Goal: Task Accomplishment & Management: Complete application form

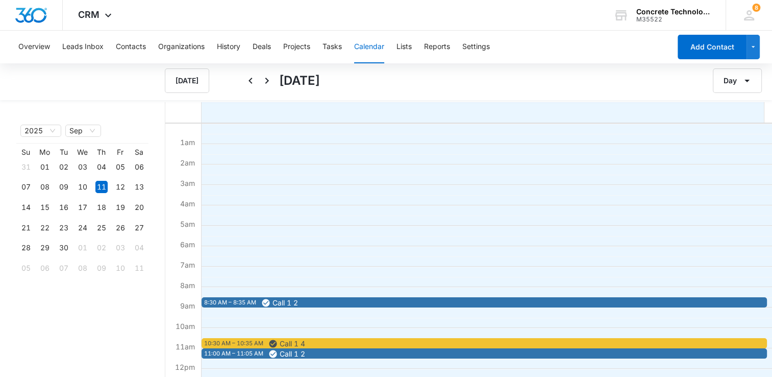
scroll to position [102, 0]
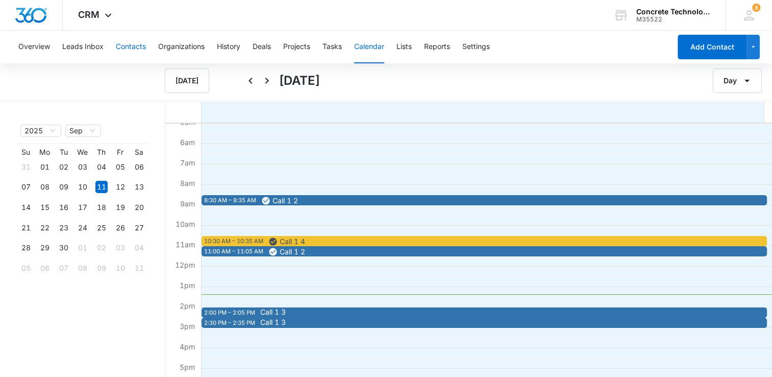
click at [127, 49] on button "Contacts" at bounding box center [131, 47] width 30 height 33
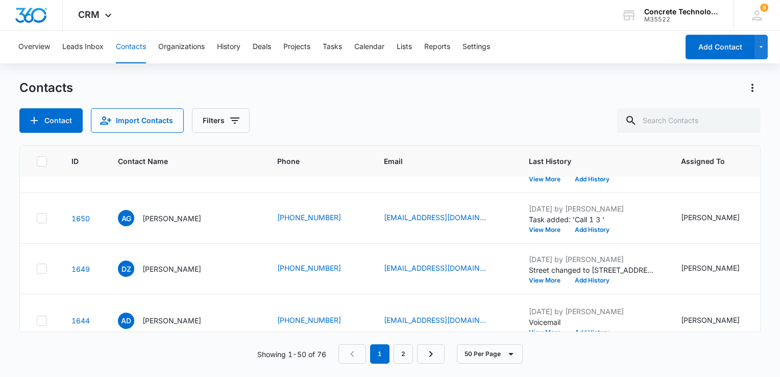
scroll to position [153, 0]
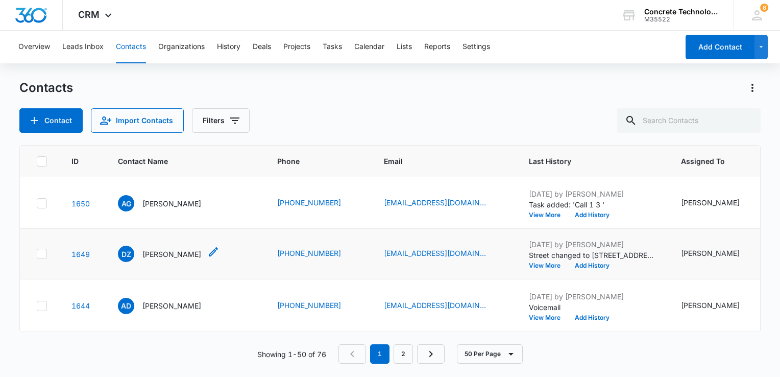
click at [164, 258] on p "[PERSON_NAME]" at bounding box center [171, 253] width 59 height 11
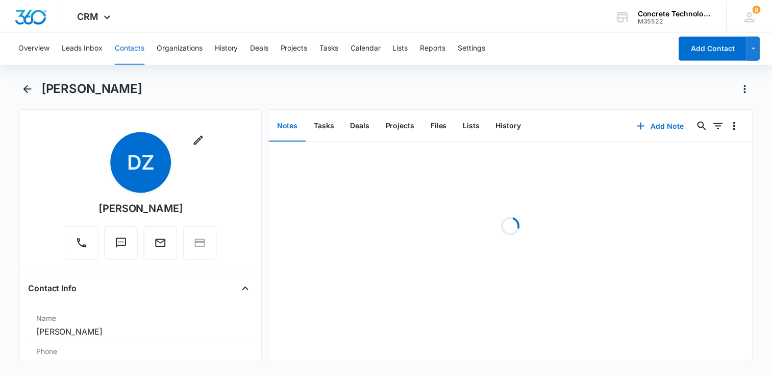
scroll to position [204, 0]
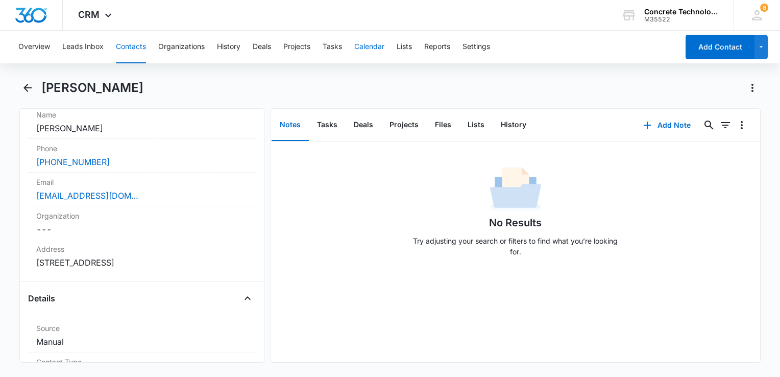
click at [377, 48] on button "Calendar" at bounding box center [369, 47] width 30 height 33
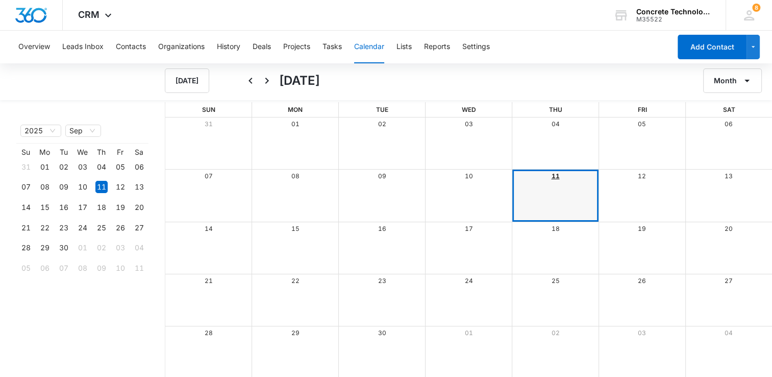
click at [558, 180] on link "11" at bounding box center [555, 176] width 8 height 8
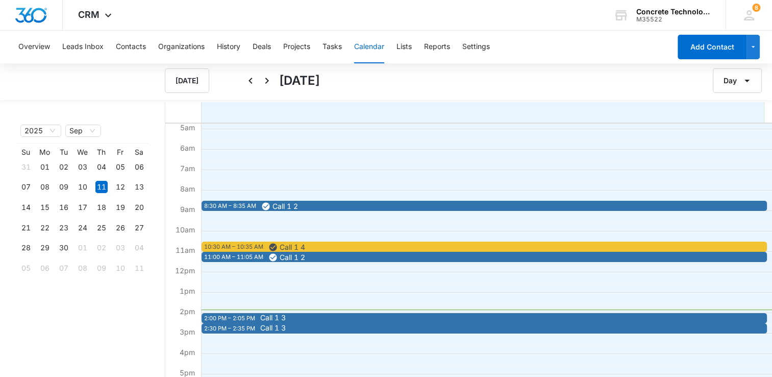
scroll to position [204, 0]
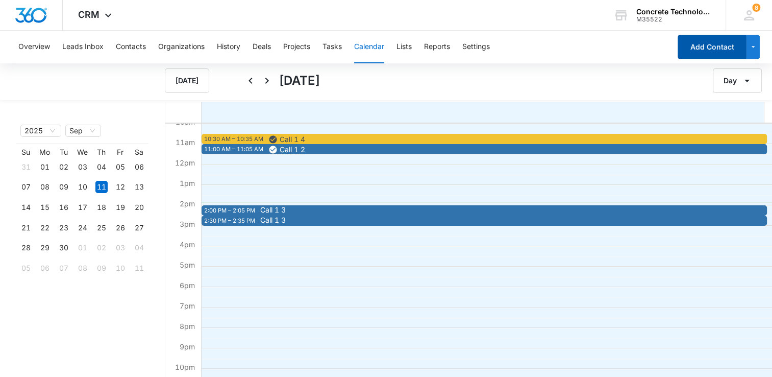
click at [702, 52] on button "Add Contact" at bounding box center [712, 47] width 69 height 24
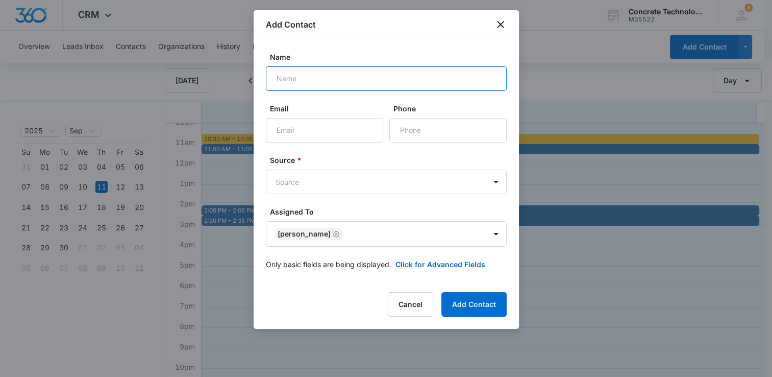
click at [328, 75] on input "Name" at bounding box center [386, 78] width 241 height 24
type input "[PERSON_NAME]"
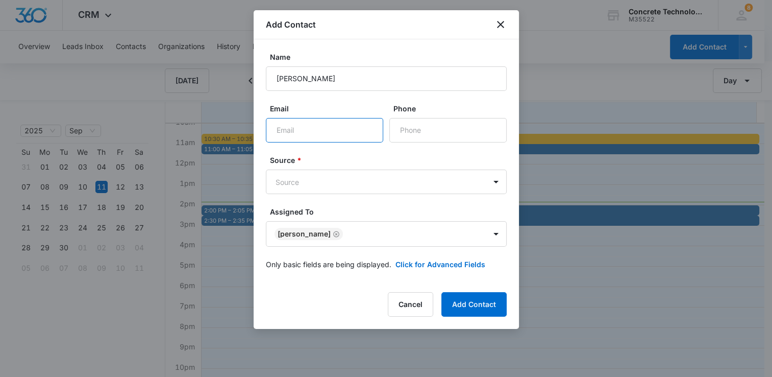
paste input "[EMAIL_ADDRESS][DOMAIN_NAME]"
type input "[EMAIL_ADDRESS][DOMAIN_NAME]"
click at [442, 267] on button "Click for Advanced Fields" at bounding box center [440, 264] width 90 height 11
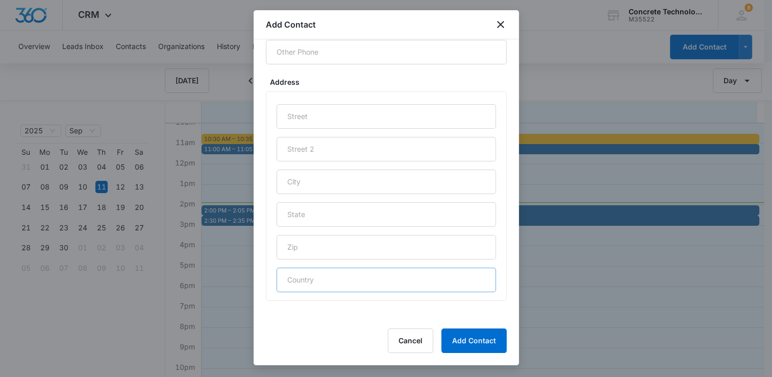
scroll to position [1, 0]
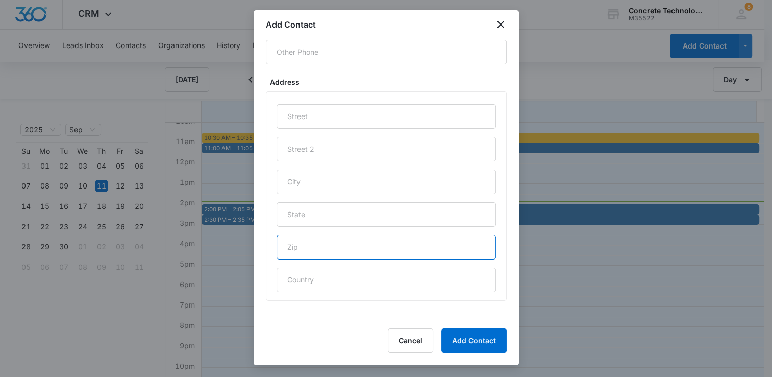
click at [358, 245] on input "text" at bounding box center [386, 247] width 219 height 24
type input "33598"
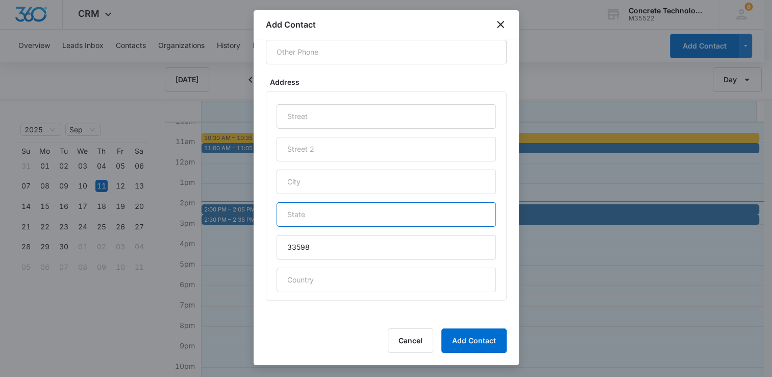
click at [363, 221] on input "text" at bounding box center [386, 214] width 219 height 24
type input "FL"
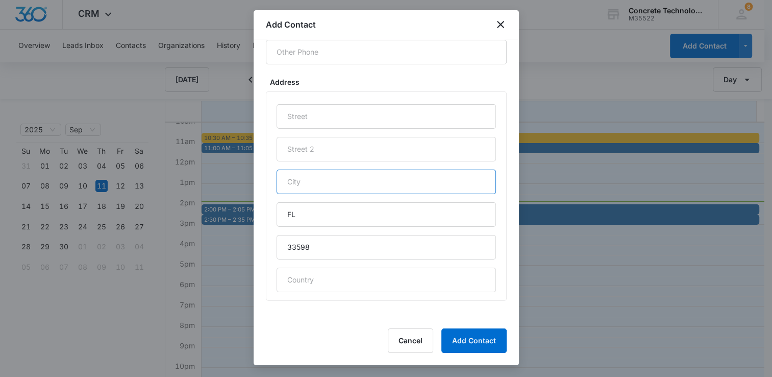
click at [365, 181] on input "text" at bounding box center [386, 181] width 219 height 24
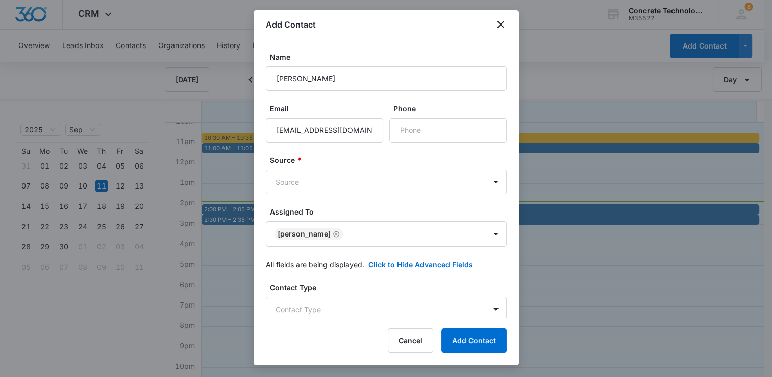
scroll to position [0, 0]
type input "Wimauma"
paste input "[PHONE_NUMBER]"
type input "[PHONE_NUMBER]"
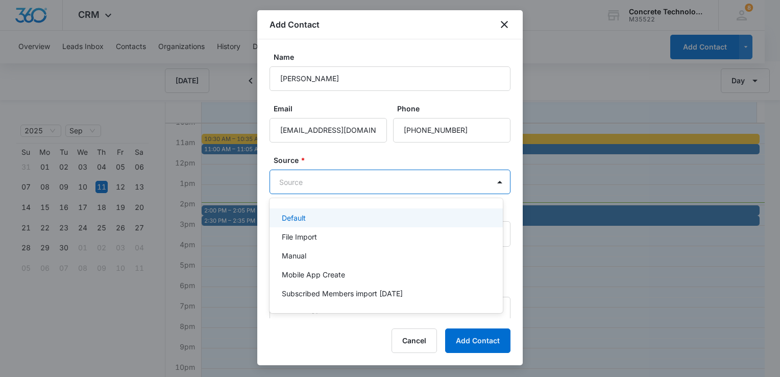
click at [386, 184] on body "CRM Apps Reputation Websites Forms CRM Email Social Content Ads Intelligence Fi…" at bounding box center [390, 188] width 780 height 377
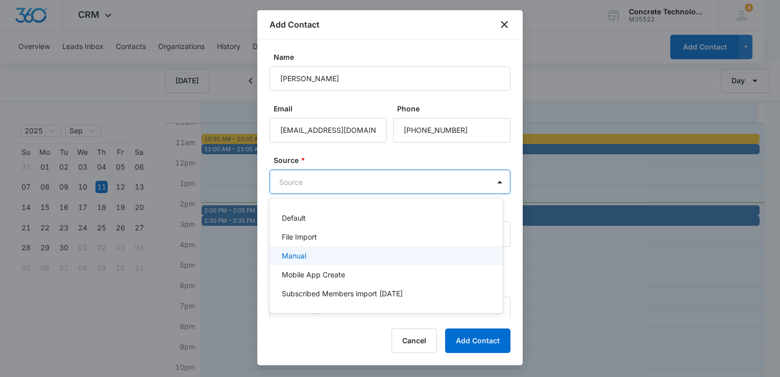
click at [318, 251] on div "Manual" at bounding box center [385, 255] width 207 height 11
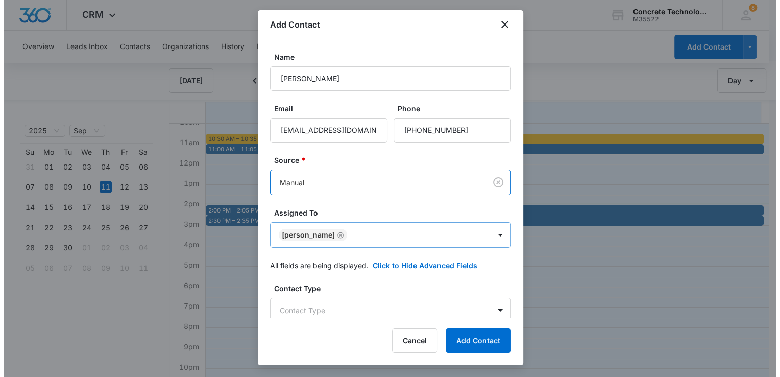
scroll to position [102, 0]
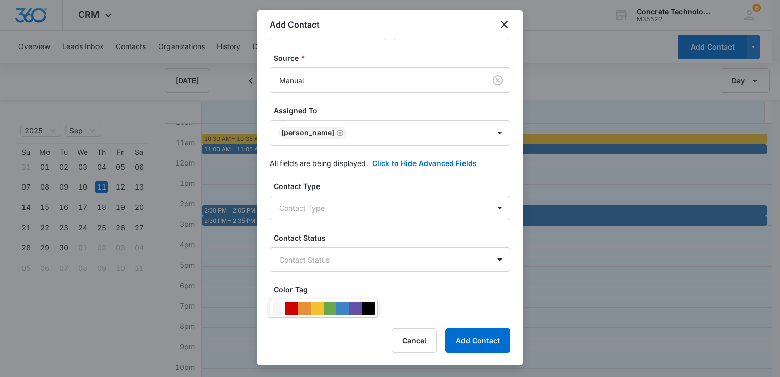
click at [411, 209] on body "CRM Apps Reputation Websites Forms CRM Email Social Content Ads Intelligence Fi…" at bounding box center [390, 189] width 780 height 378
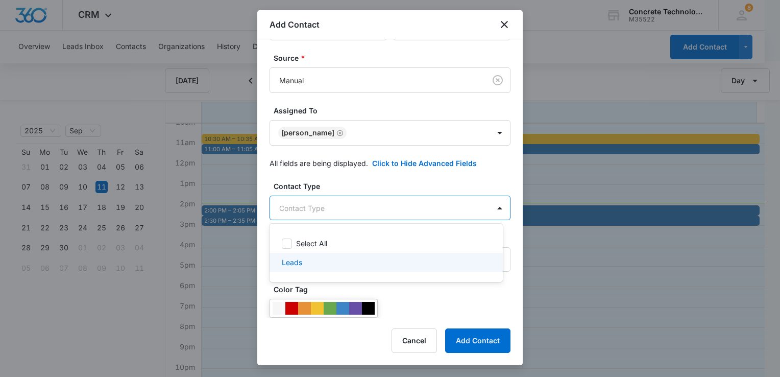
click at [322, 255] on div "Leads" at bounding box center [385, 262] width 233 height 19
click at [434, 291] on div at bounding box center [390, 188] width 780 height 377
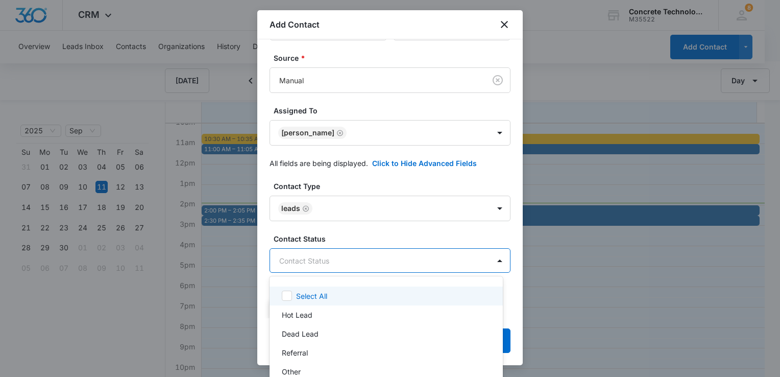
click at [424, 260] on body "CRM Apps Reputation Websites Forms CRM Email Social Content Ads Intelligence Fi…" at bounding box center [390, 188] width 780 height 377
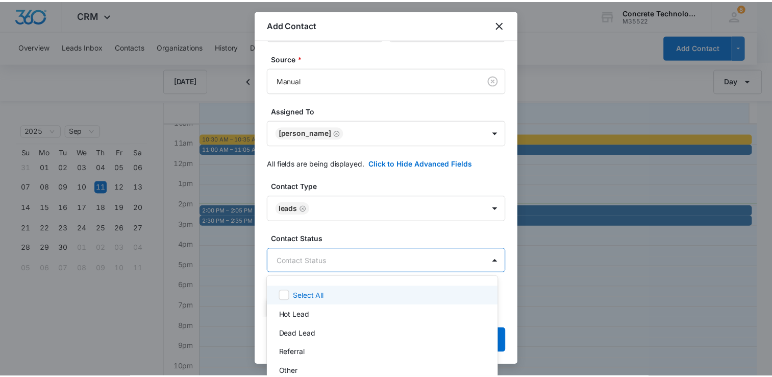
scroll to position [20, 0]
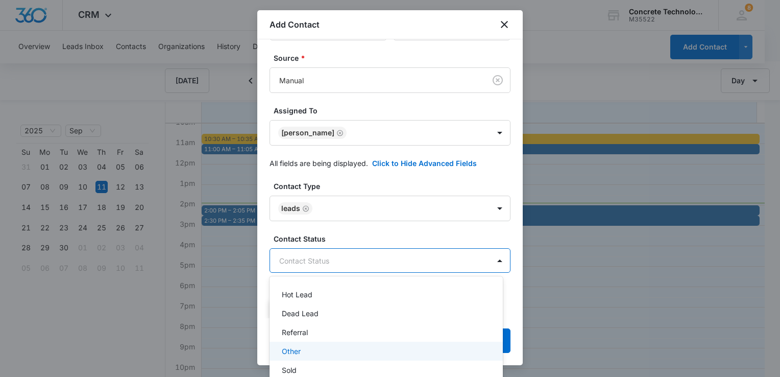
click at [321, 344] on div "Other" at bounding box center [385, 350] width 233 height 19
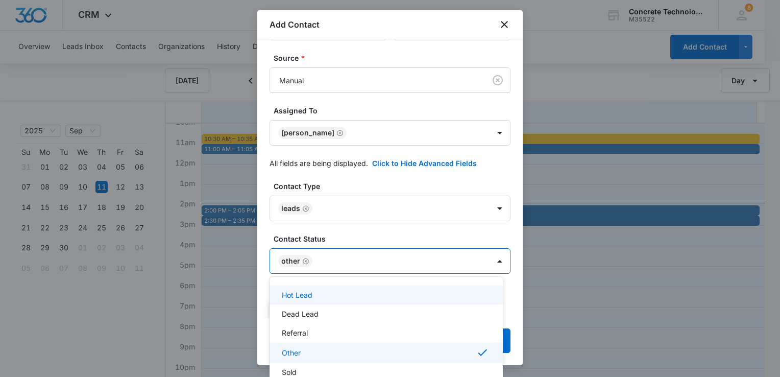
click at [511, 232] on div at bounding box center [390, 188] width 780 height 377
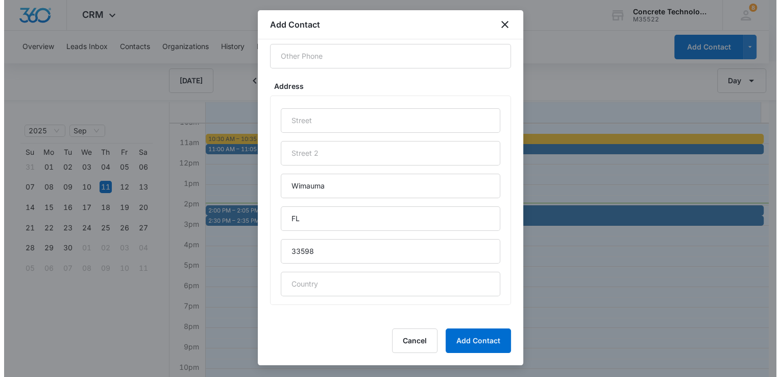
scroll to position [492, 0]
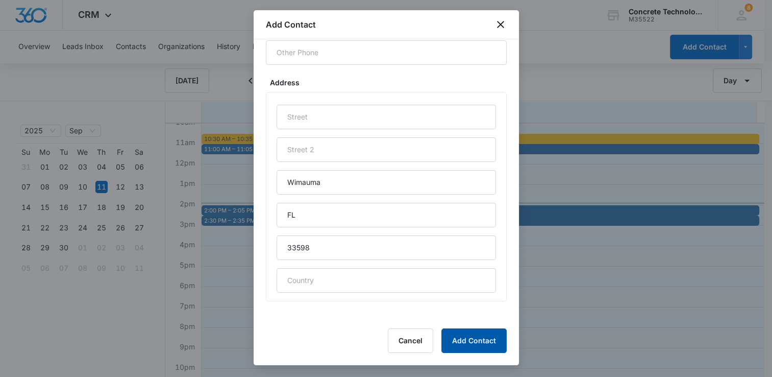
click at [493, 340] on button "Add Contact" at bounding box center [473, 340] width 65 height 24
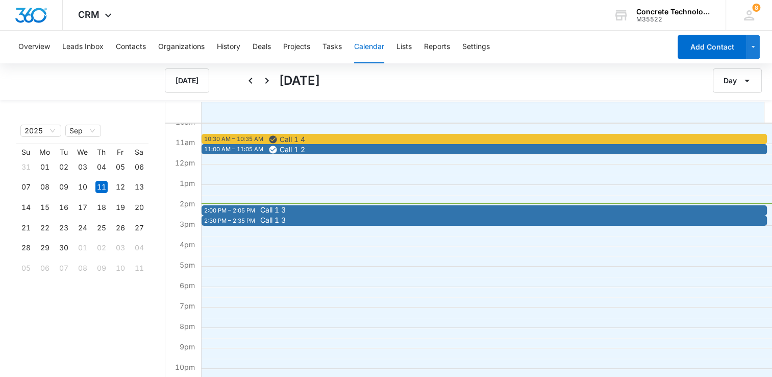
click at [258, 205] on div "2:00 PM – 2:05 PM Call 1 3" at bounding box center [484, 210] width 565 height 10
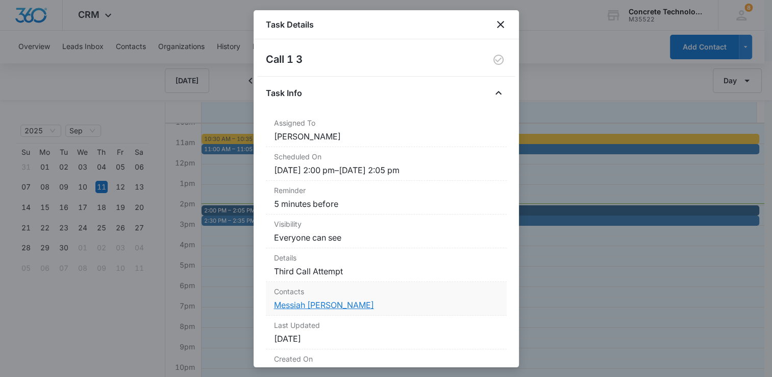
click at [288, 301] on link "Messiah [PERSON_NAME]" at bounding box center [324, 305] width 100 height 10
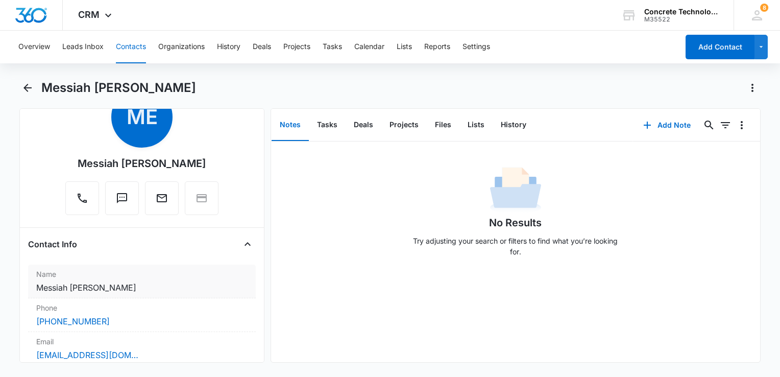
scroll to position [102, 0]
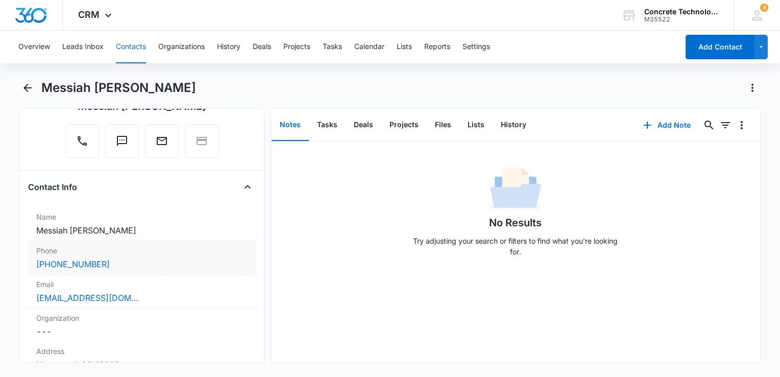
click at [135, 258] on div "[PHONE_NUMBER]" at bounding box center [141, 264] width 211 height 12
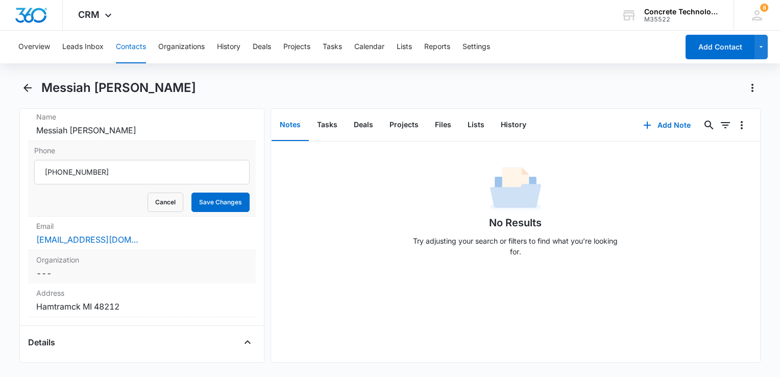
scroll to position [204, 0]
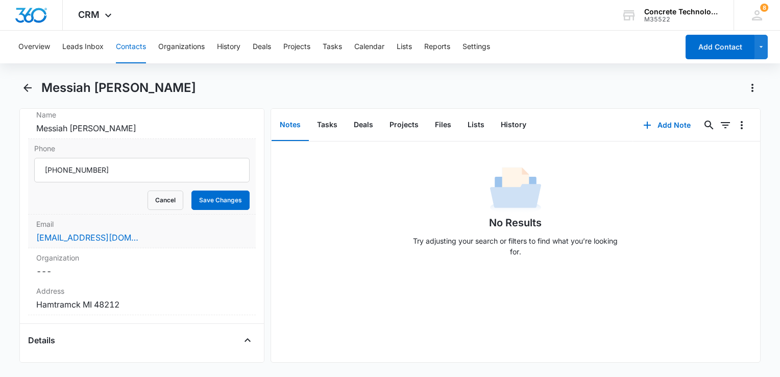
click at [147, 234] on div "[EMAIL_ADDRESS][DOMAIN_NAME]" at bounding box center [141, 237] width 211 height 12
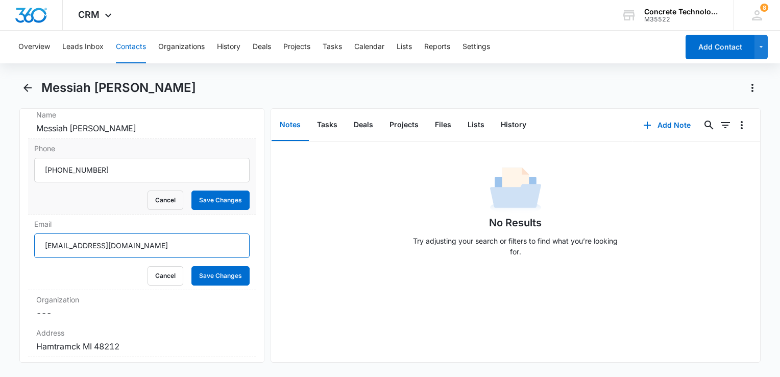
drag, startPoint x: 145, startPoint y: 243, endPoint x: -2, endPoint y: 230, distance: 147.5
click at [0, 230] on html "CRM Apps Reputation Websites Forms CRM Email Social Content Ads Intelligence Fi…" at bounding box center [390, 188] width 780 height 377
drag, startPoint x: 212, startPoint y: 280, endPoint x: 216, endPoint y: 223, distance: 56.8
click at [212, 280] on button "Save Changes" at bounding box center [220, 275] width 58 height 19
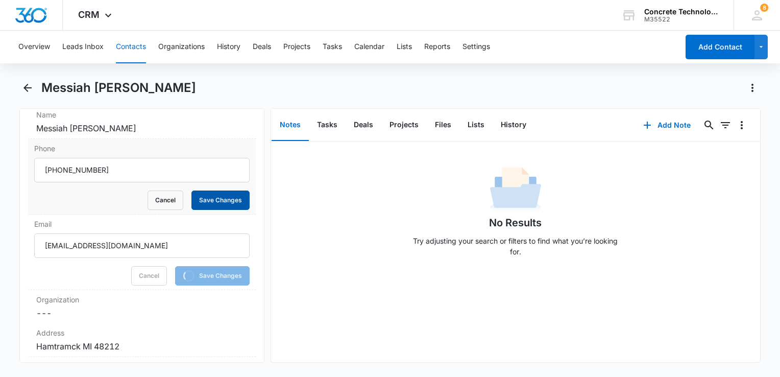
click at [215, 201] on button "Save Changes" at bounding box center [220, 199] width 58 height 19
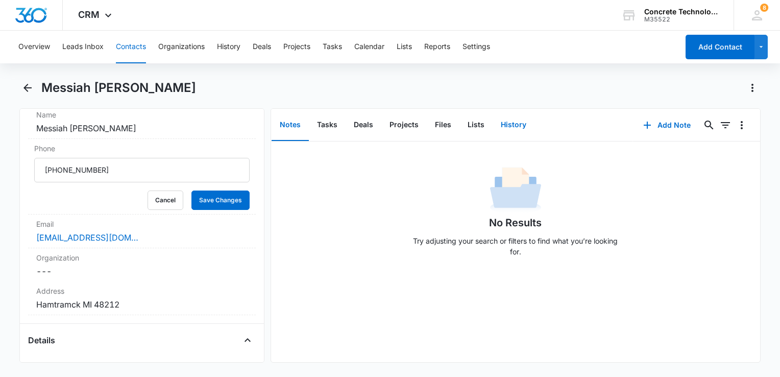
click at [510, 129] on button "History" at bounding box center [513, 125] width 42 height 32
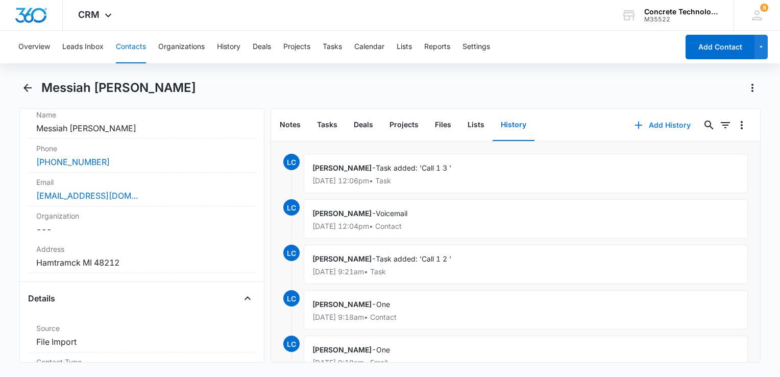
click at [645, 123] on button "Add History" at bounding box center [662, 125] width 77 height 24
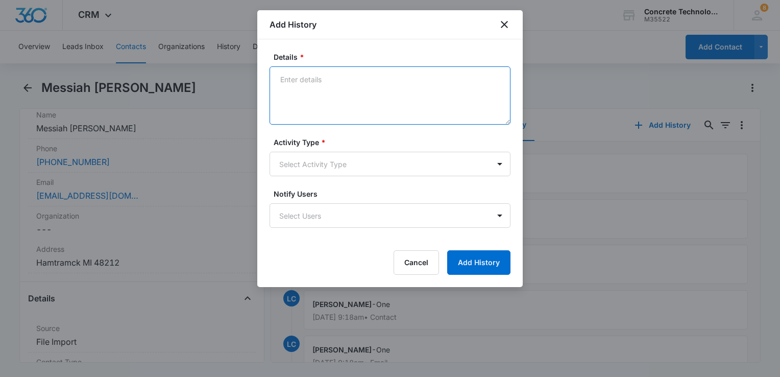
click at [313, 101] on textarea "Details *" at bounding box center [389, 95] width 241 height 58
type textarea "Next step"
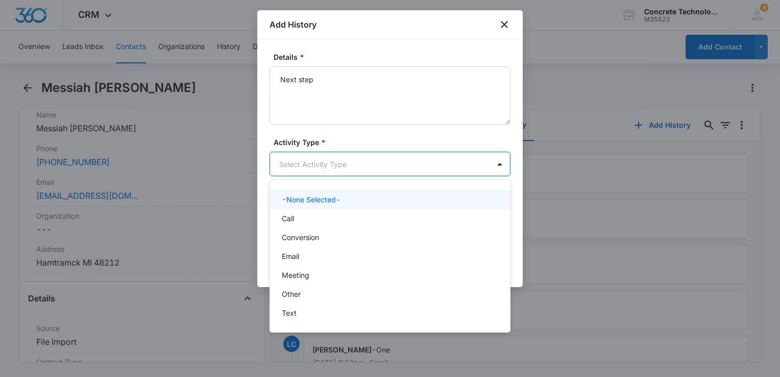
click at [323, 162] on body "CRM Apps Reputation Websites Forms CRM Email Social Content Ads Intelligence Fi…" at bounding box center [390, 188] width 780 height 377
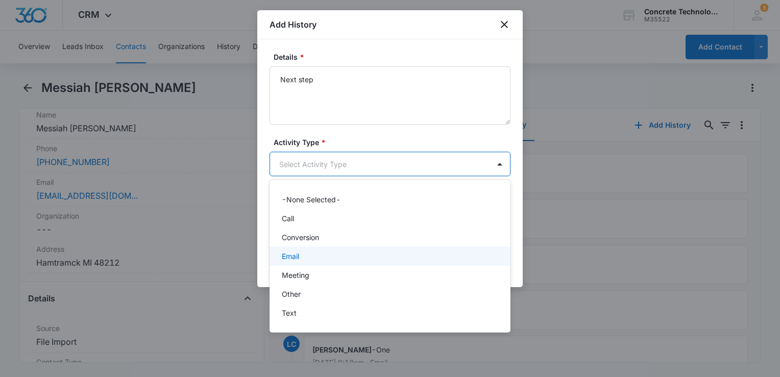
click at [304, 251] on div "Email" at bounding box center [389, 256] width 214 height 11
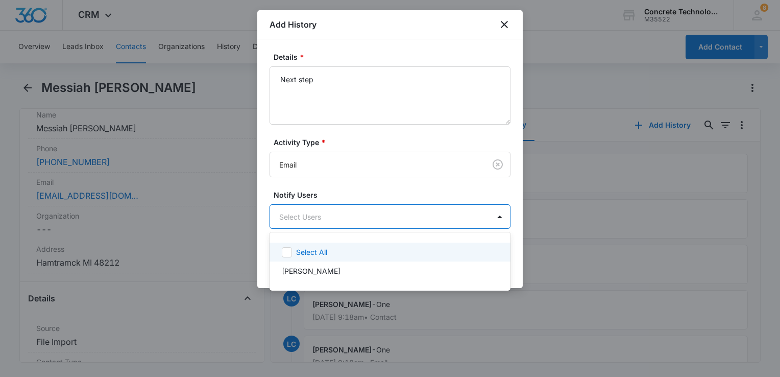
click at [307, 224] on body "CRM Apps Reputation Websites Forms CRM Email Social Content Ads Intelligence Fi…" at bounding box center [390, 188] width 780 height 377
click at [310, 241] on div "Select All [PERSON_NAME]" at bounding box center [389, 261] width 241 height 42
drag, startPoint x: 397, startPoint y: 256, endPoint x: 403, endPoint y: 258, distance: 5.8
click at [398, 257] on div "Select All" at bounding box center [389, 251] width 241 height 19
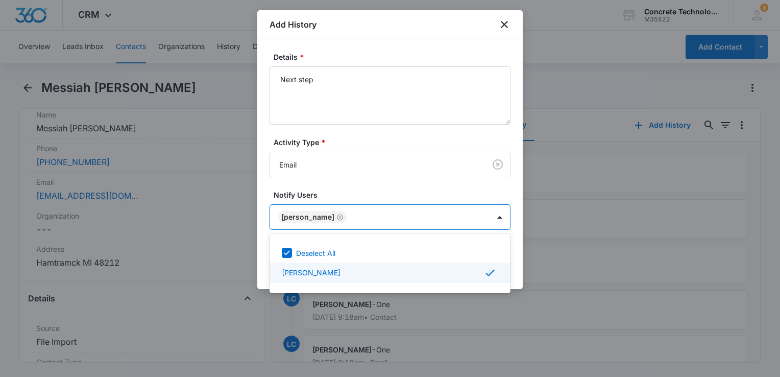
click at [518, 274] on div at bounding box center [390, 188] width 780 height 377
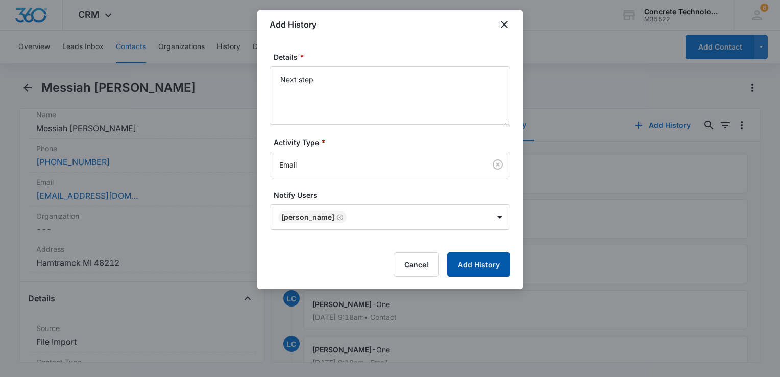
click at [500, 268] on button "Add History" at bounding box center [478, 264] width 63 height 24
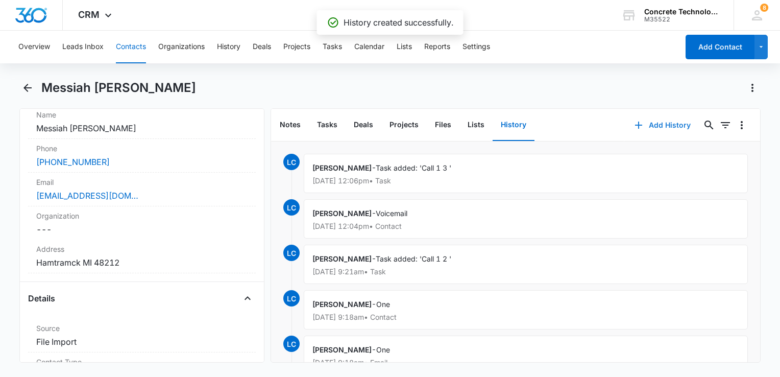
click at [654, 120] on button "Add History" at bounding box center [662, 125] width 77 height 24
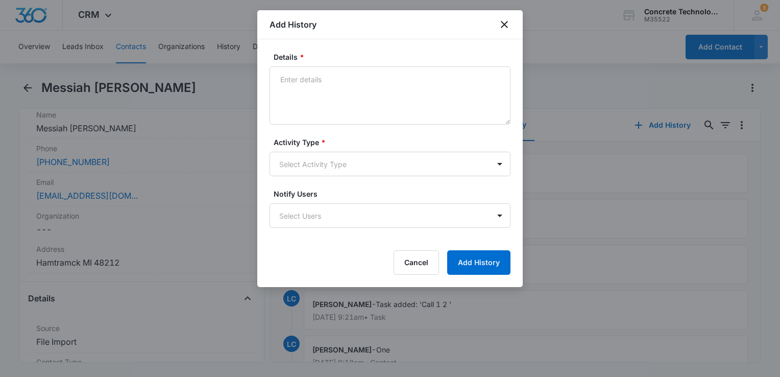
click at [331, 176] on form "Details * Activity Type * Select Activity Type Notify Users Select Users Cancel…" at bounding box center [389, 163] width 241 height 223
click at [331, 170] on body "CRM Apps Reputation Websites Forms CRM Email Social Content Ads Intelligence Fi…" at bounding box center [390, 188] width 780 height 377
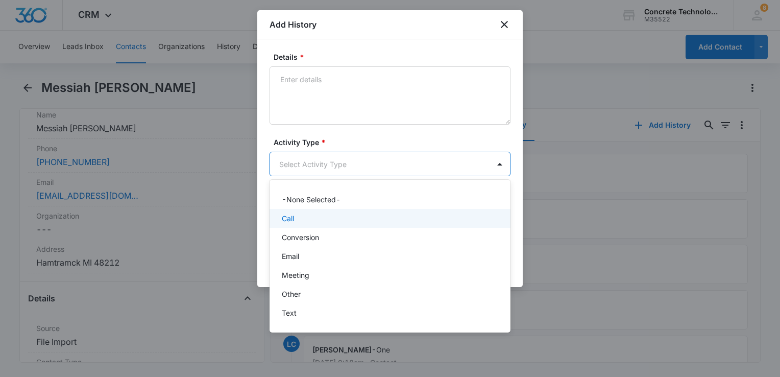
click at [307, 214] on div "Call" at bounding box center [389, 218] width 214 height 11
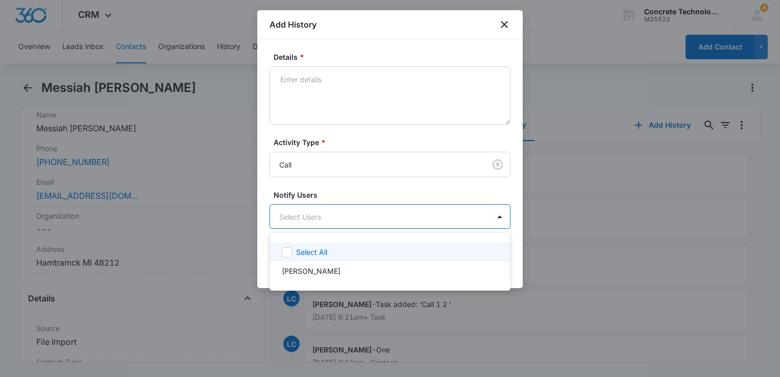
click at [307, 214] on body "CRM Apps Reputation Websites Forms CRM Email Social Content Ads Intelligence Fi…" at bounding box center [390, 188] width 780 height 377
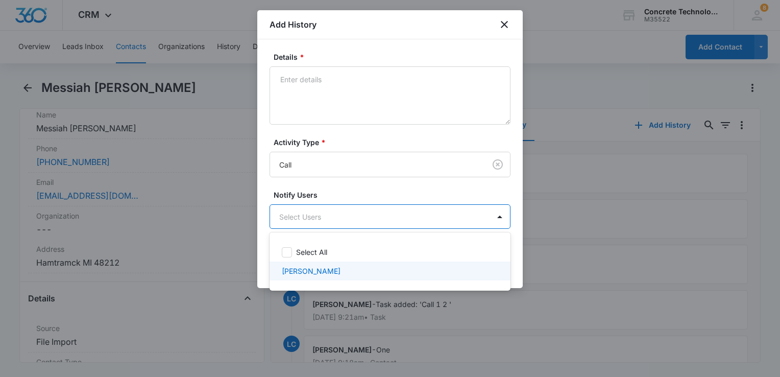
click at [307, 262] on div "[PERSON_NAME]" at bounding box center [389, 270] width 241 height 19
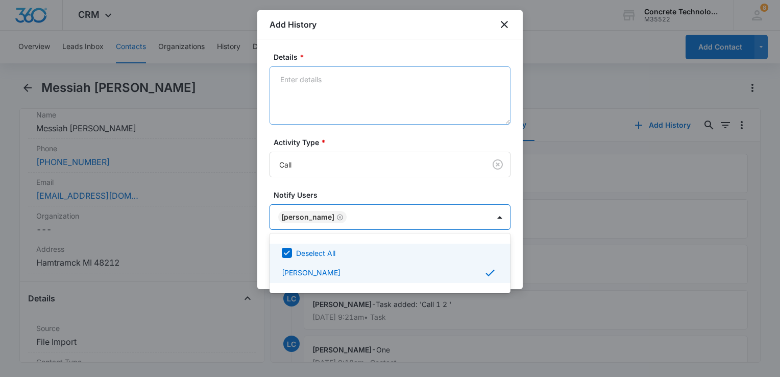
drag, startPoint x: 438, startPoint y: 106, endPoint x: 433, endPoint y: 97, distance: 10.3
click at [438, 105] on div at bounding box center [390, 188] width 780 height 377
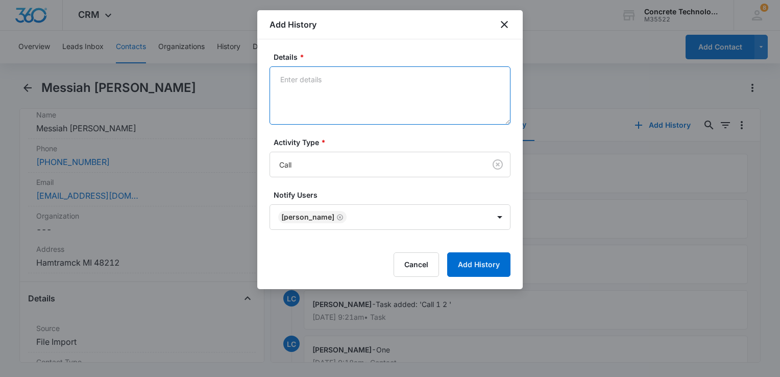
click at [427, 86] on textarea "Details *" at bounding box center [389, 95] width 241 height 58
type textarea "Voicemail"
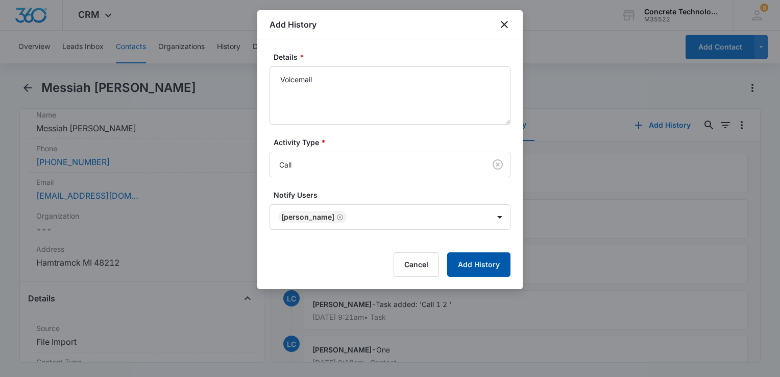
click at [490, 269] on button "Add History" at bounding box center [478, 264] width 63 height 24
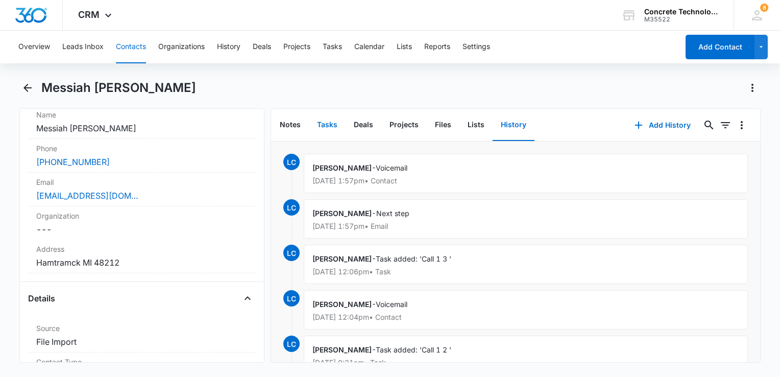
click at [329, 125] on button "Tasks" at bounding box center [327, 125] width 37 height 32
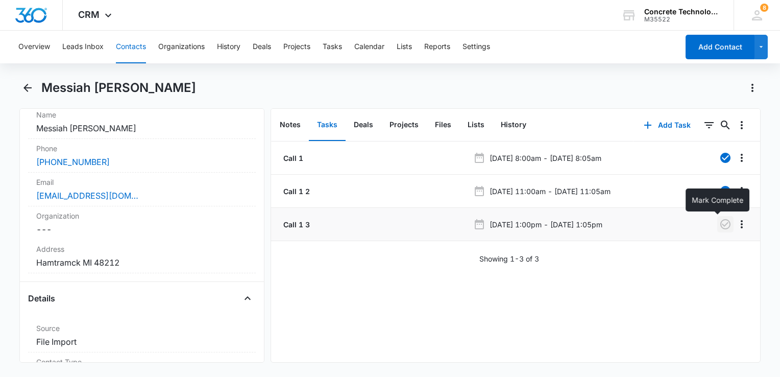
click at [719, 227] on icon "button" at bounding box center [725, 224] width 12 height 12
click at [662, 124] on button "Add Task" at bounding box center [666, 125] width 67 height 24
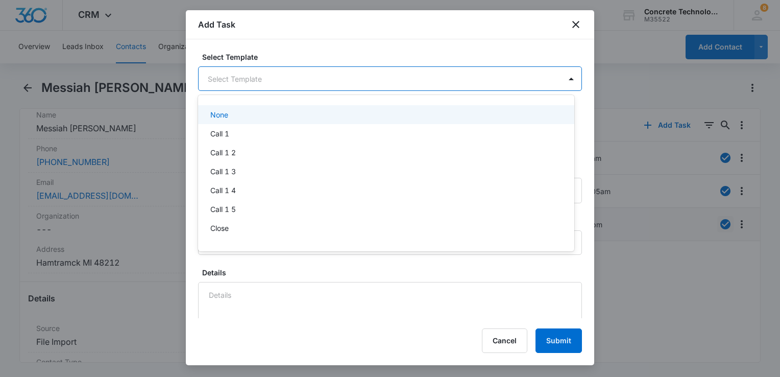
click at [358, 87] on body "CRM Apps Reputation Websites Forms CRM Email Social Content Ads Intelligence Fi…" at bounding box center [390, 188] width 780 height 377
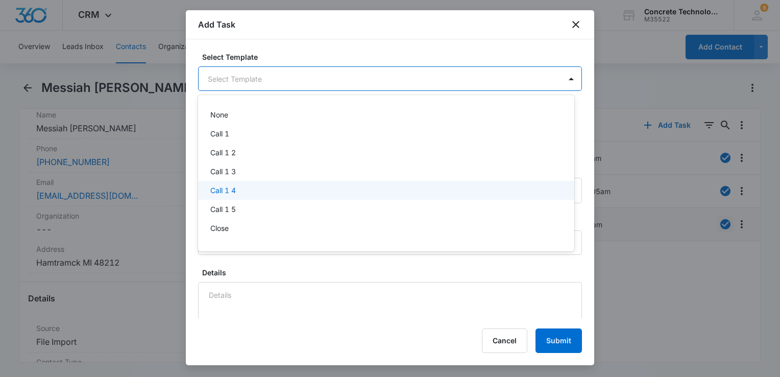
click at [266, 183] on div "Call 1 4" at bounding box center [386, 190] width 376 height 19
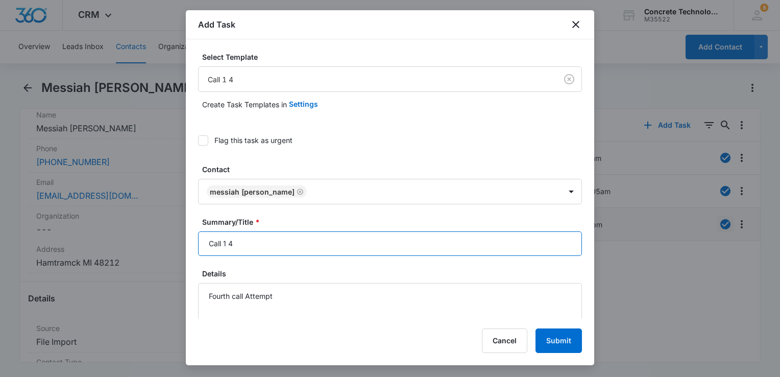
click at [261, 247] on input "Call 1 4" at bounding box center [390, 243] width 384 height 24
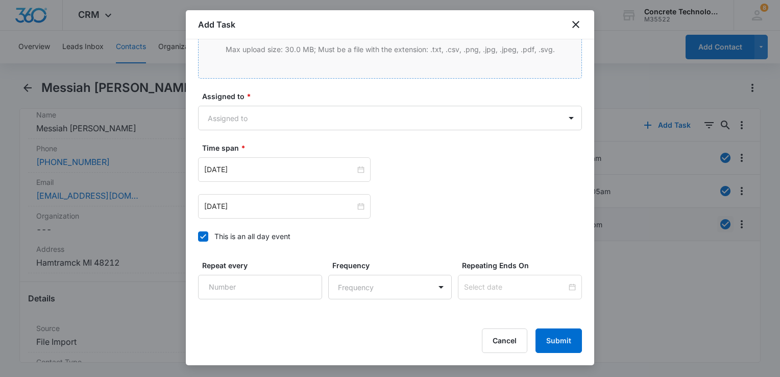
scroll to position [730, 0]
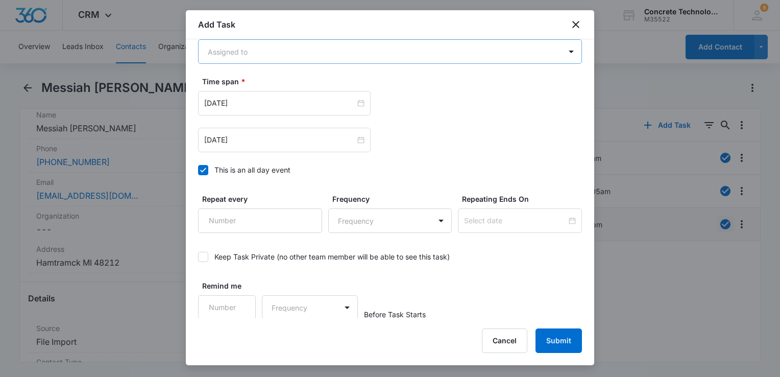
type input "Call 1 4"
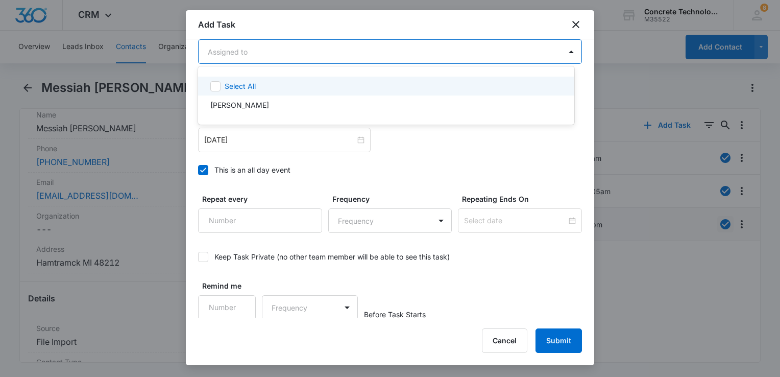
click at [280, 44] on body "CRM Apps Reputation Websites Forms CRM Email Social Content Ads Intelligence Fi…" at bounding box center [390, 188] width 780 height 377
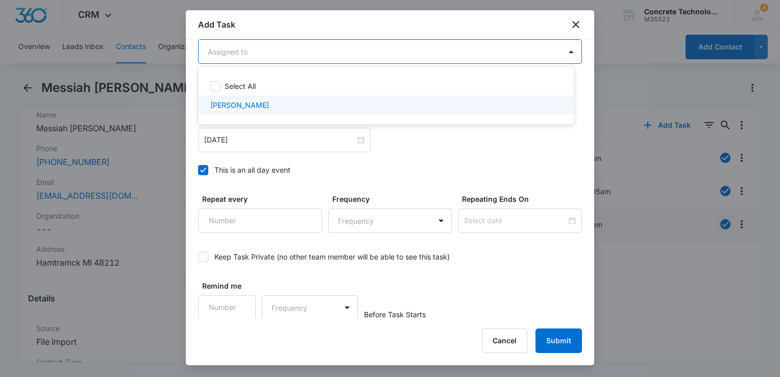
click at [250, 99] on div "[PERSON_NAME]" at bounding box center [386, 104] width 376 height 19
checkbox input "true"
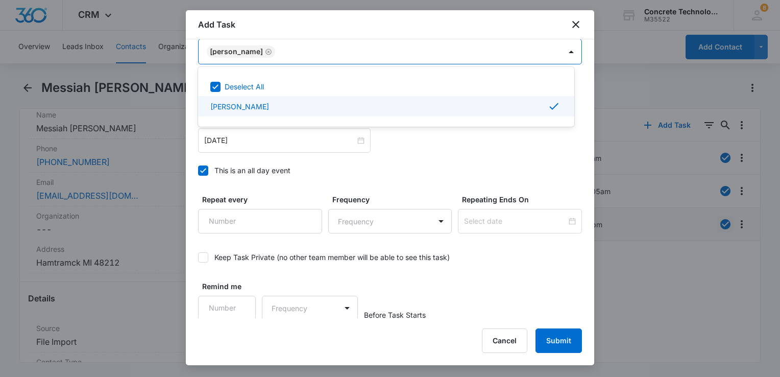
click at [493, 156] on div at bounding box center [390, 188] width 780 height 377
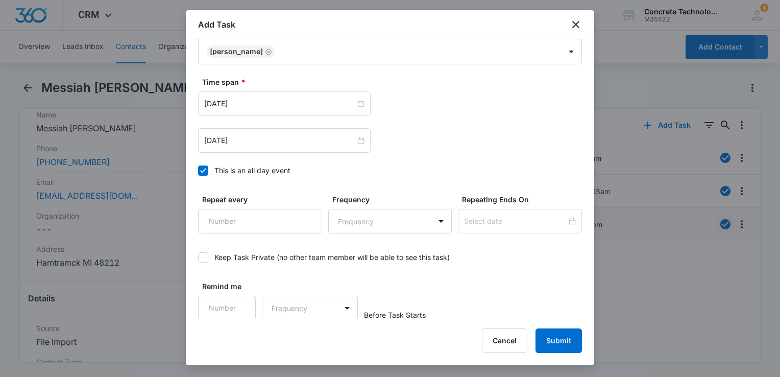
click at [198, 171] on div "Select Template Call 1 4 Create Task Templates in Settings Flag this task as ur…" at bounding box center [390, 178] width 408 height 279
click at [202, 171] on icon at bounding box center [202, 170] width 9 height 9
click at [198, 170] on input "This is an all day event" at bounding box center [198, 170] width 0 height 0
click at [251, 160] on div "Time span * [DATE] 12:00 am [DATE] 12:00 am This is an all day event" at bounding box center [390, 129] width 384 height 105
click at [266, 141] on input "[DATE]" at bounding box center [279, 140] width 151 height 11
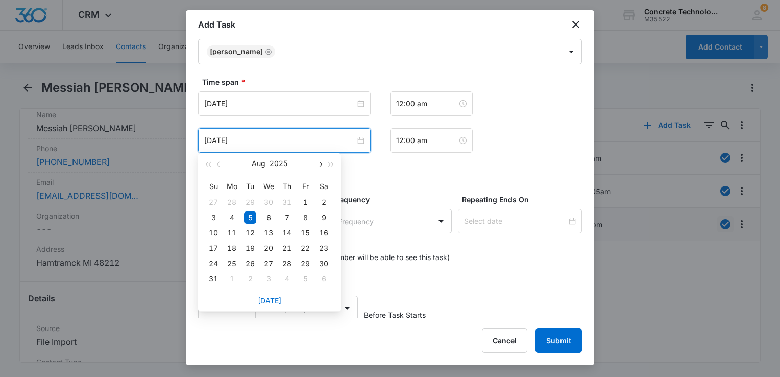
click at [321, 166] on button "button" at bounding box center [319, 163] width 11 height 20
click at [322, 165] on button "button" at bounding box center [319, 163] width 11 height 20
click at [217, 166] on button "button" at bounding box center [218, 163] width 11 height 20
type input "[DATE]"
click at [232, 234] on div "15" at bounding box center [232, 233] width 12 height 12
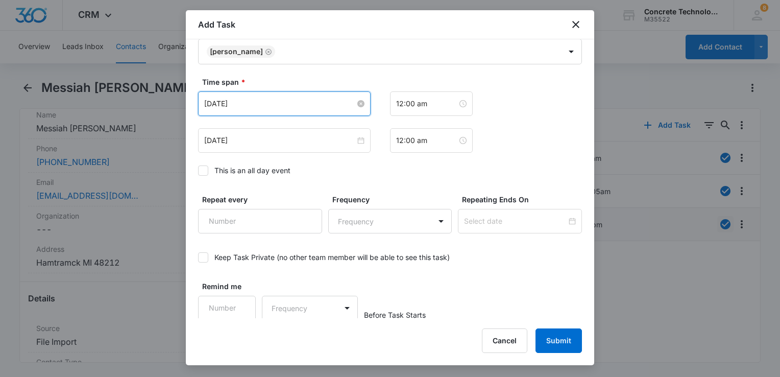
click at [300, 106] on input "[DATE]" at bounding box center [279, 103] width 151 height 11
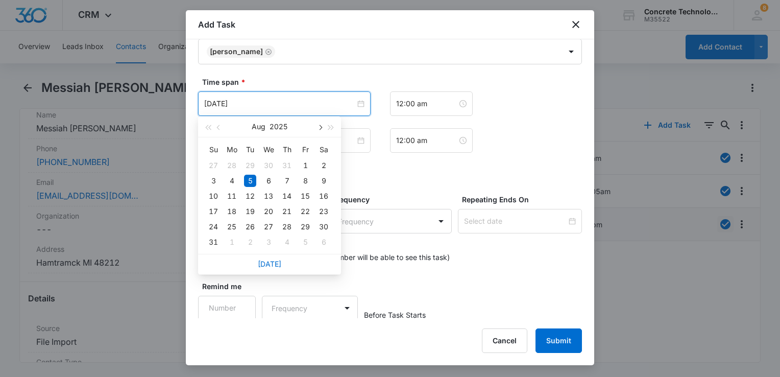
click at [320, 125] on span "button" at bounding box center [319, 127] width 5 height 5
type input "[DATE]"
click at [232, 195] on div "15" at bounding box center [232, 196] width 12 height 12
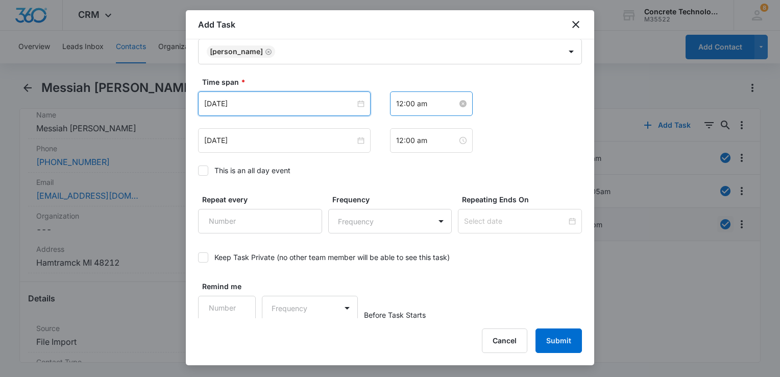
click at [421, 104] on input "12:00 am" at bounding box center [426, 103] width 61 height 11
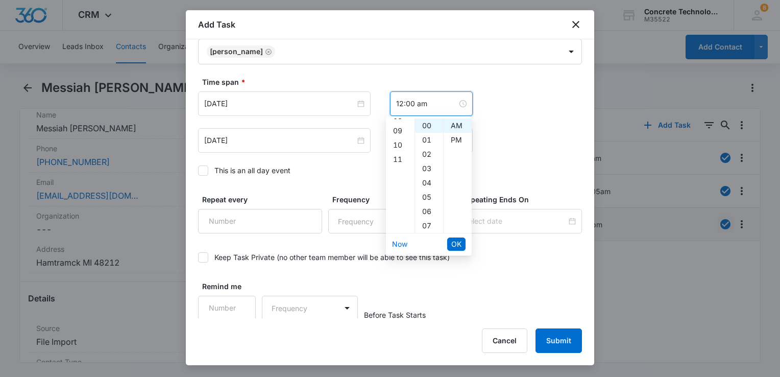
scroll to position [106, 0]
click at [397, 158] on div "10" at bounding box center [400, 162] width 29 height 14
click at [429, 193] on div "30" at bounding box center [429, 197] width 28 height 14
type input "10:30 am"
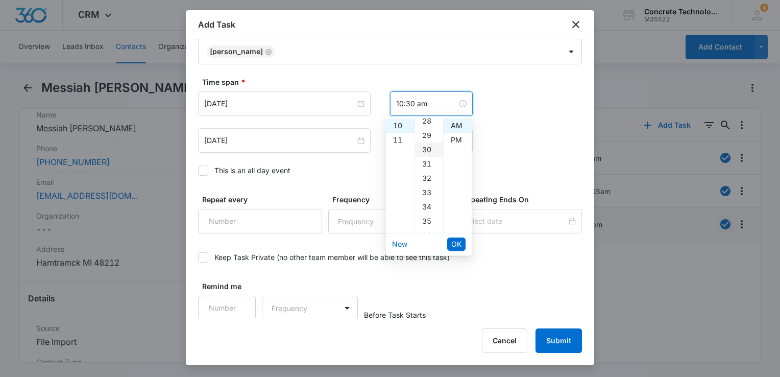
scroll to position [429, 0]
click at [455, 238] on span "OK" at bounding box center [456, 243] width 10 height 11
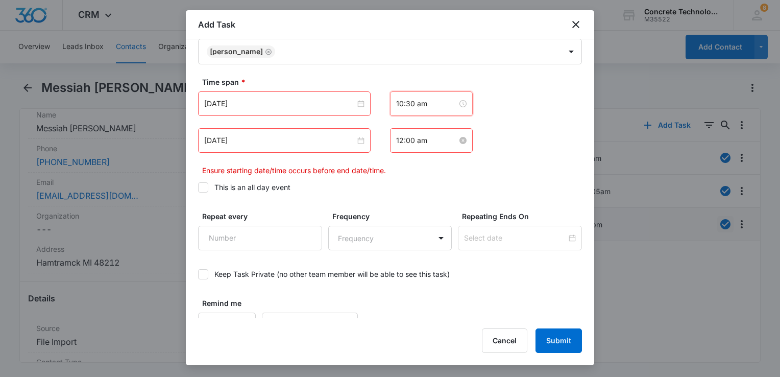
click at [425, 144] on input "12:00 am" at bounding box center [426, 140] width 61 height 11
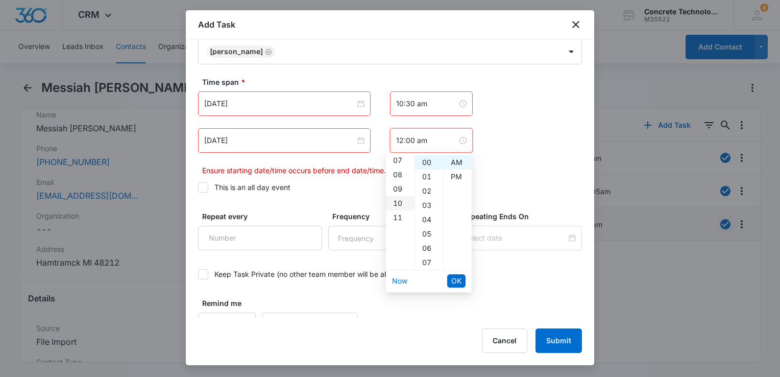
click at [401, 205] on div "10" at bounding box center [400, 203] width 29 height 14
click at [424, 254] on div "35" at bounding box center [429, 254] width 28 height 14
type input "10:35 am"
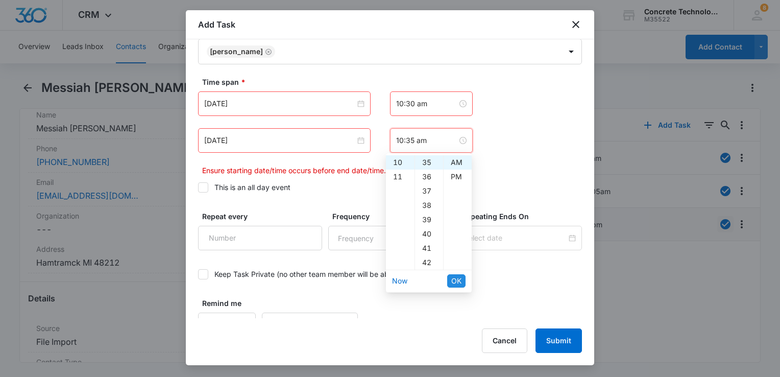
click at [456, 281] on span "OK" at bounding box center [456, 280] width 10 height 11
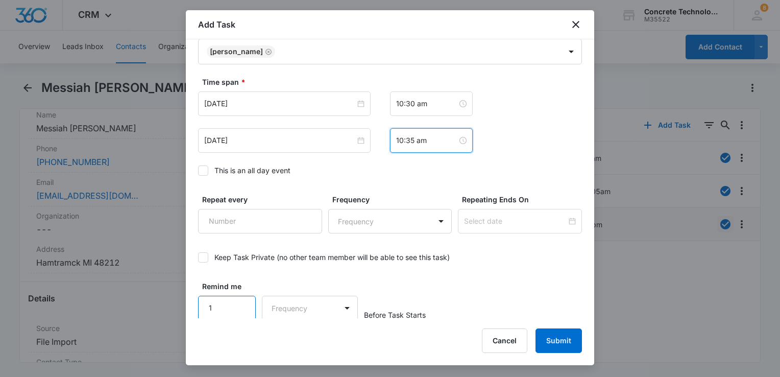
click at [238, 303] on input "1" at bounding box center [227, 307] width 58 height 24
click at [238, 303] on input "2" at bounding box center [227, 307] width 58 height 24
click at [238, 303] on input "3" at bounding box center [227, 307] width 58 height 24
click at [238, 303] on input "4" at bounding box center [227, 307] width 58 height 24
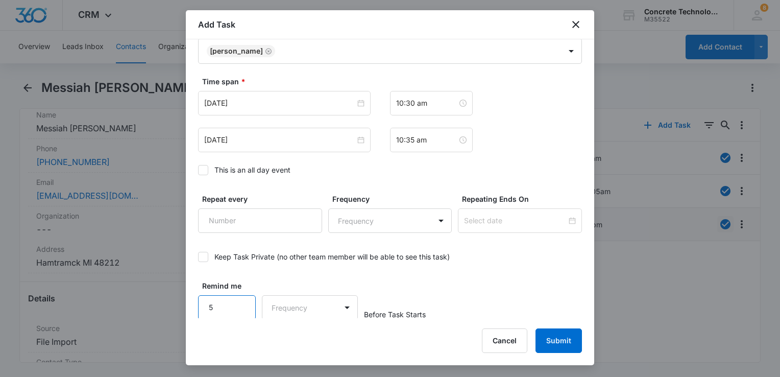
type input "5"
click at [238, 303] on input "5" at bounding box center [227, 307] width 58 height 24
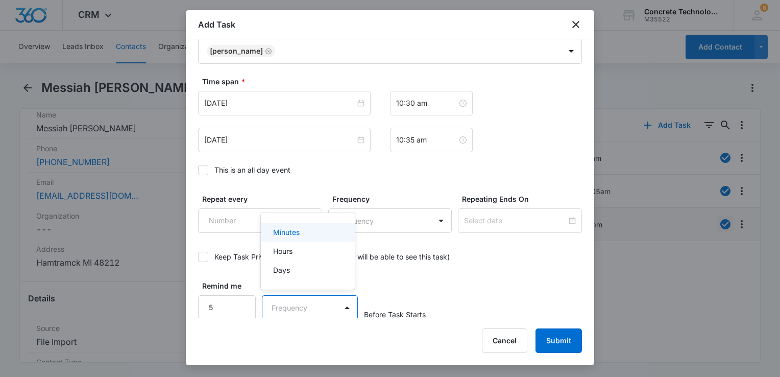
click at [285, 309] on body "CRM Apps Reputation Websites Forms CRM Email Social Content Ads Intelligence Fi…" at bounding box center [390, 188] width 780 height 377
click at [298, 233] on p "Minutes" at bounding box center [286, 232] width 27 height 11
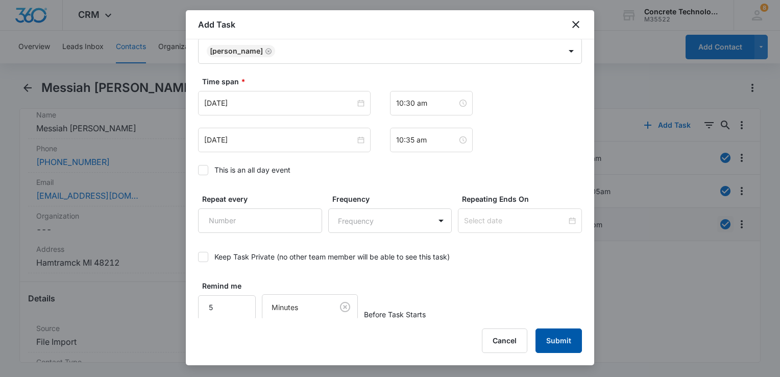
click at [559, 345] on button "Submit" at bounding box center [558, 340] width 46 height 24
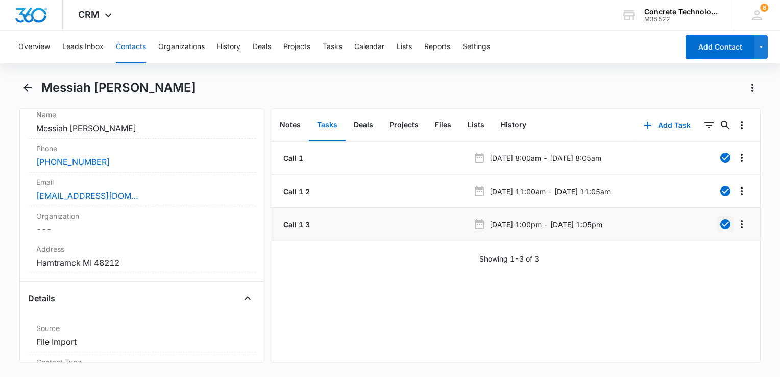
click at [127, 48] on button "Contacts" at bounding box center [131, 47] width 30 height 33
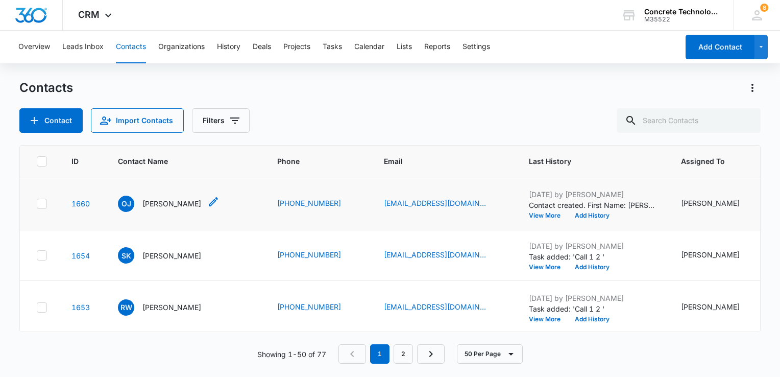
click at [178, 203] on p "[PERSON_NAME]" at bounding box center [171, 203] width 59 height 11
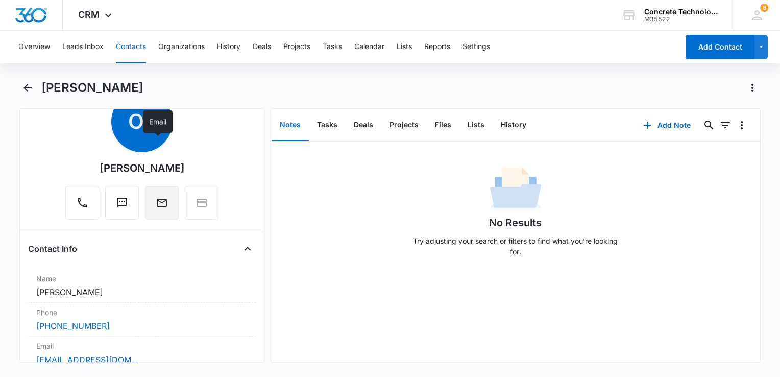
scroll to position [102, 0]
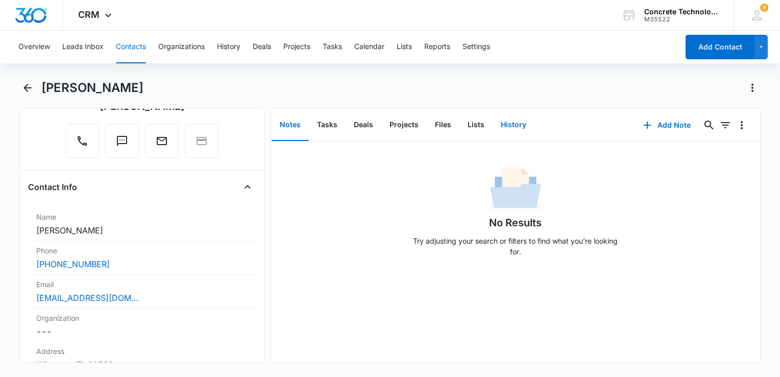
click at [515, 127] on button "History" at bounding box center [513, 125] width 42 height 32
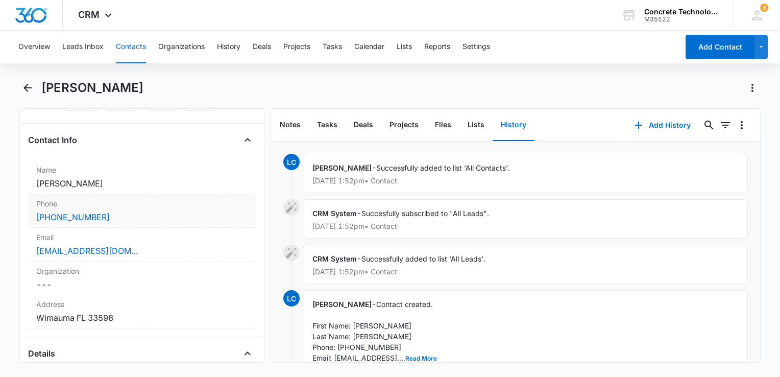
scroll to position [153, 0]
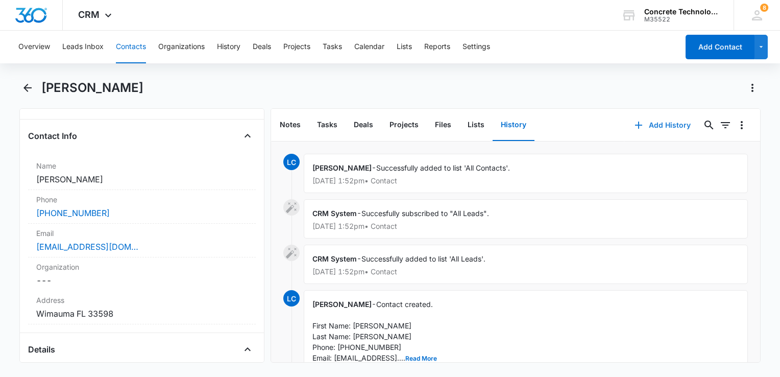
click at [632, 119] on icon "button" at bounding box center [638, 125] width 12 height 12
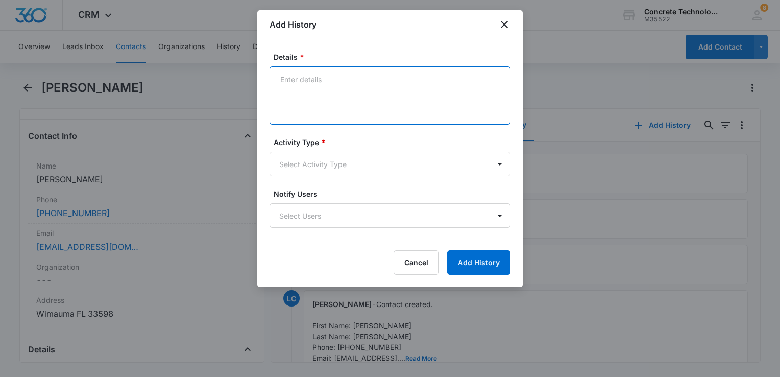
click at [336, 92] on textarea "Details *" at bounding box center [389, 95] width 241 height 58
type textarea "Intro"
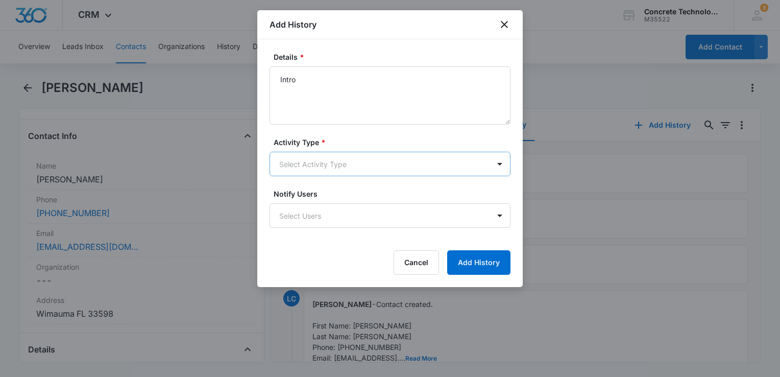
click at [316, 170] on body "CRM Apps Reputation Websites Forms CRM Email Social Content Ads Intelligence Fi…" at bounding box center [390, 188] width 780 height 377
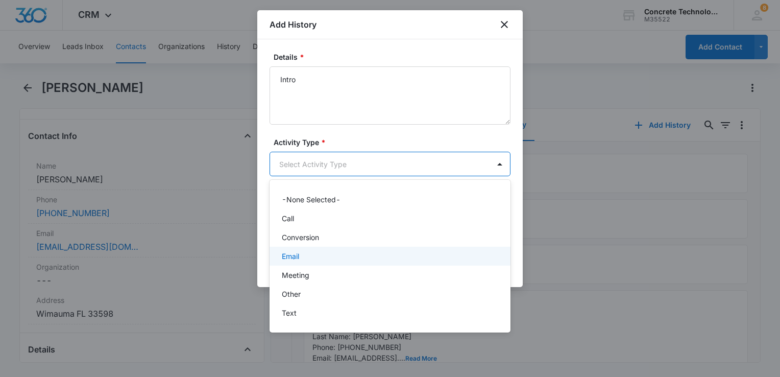
click at [302, 250] on div "Email" at bounding box center [389, 255] width 241 height 19
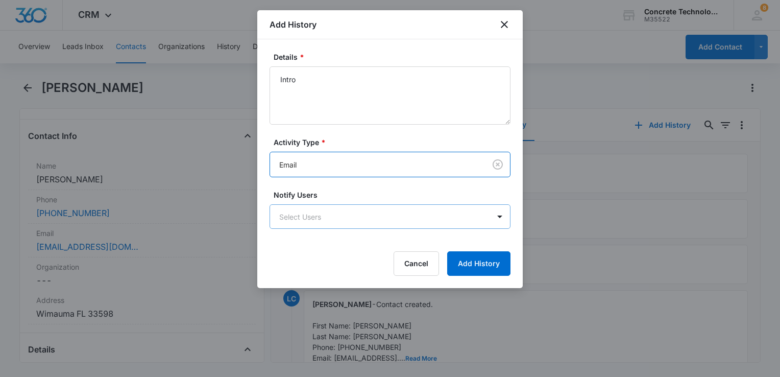
click at [318, 220] on body "CRM Apps Reputation Websites Forms CRM Email Social Content Ads Intelligence Fi…" at bounding box center [390, 188] width 780 height 377
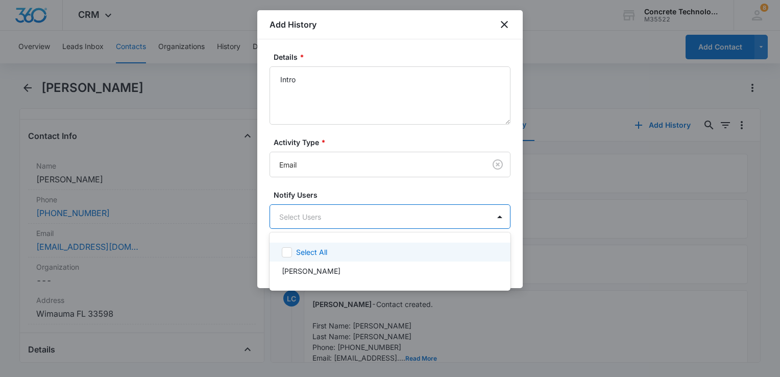
drag, startPoint x: 322, startPoint y: 253, endPoint x: 329, endPoint y: 253, distance: 6.7
click at [326, 253] on p "Select All" at bounding box center [311, 251] width 31 height 11
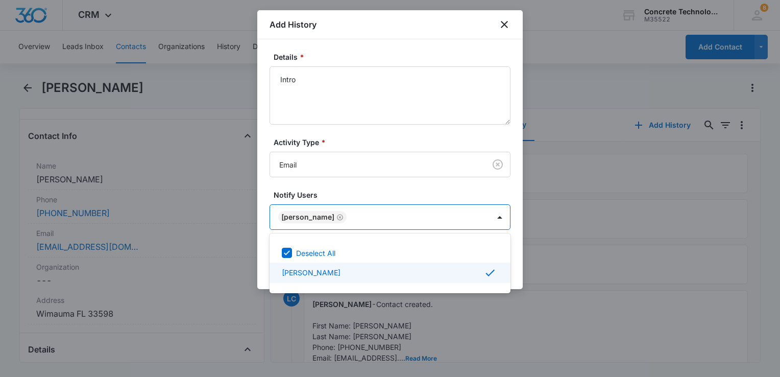
click at [515, 266] on div at bounding box center [390, 188] width 780 height 377
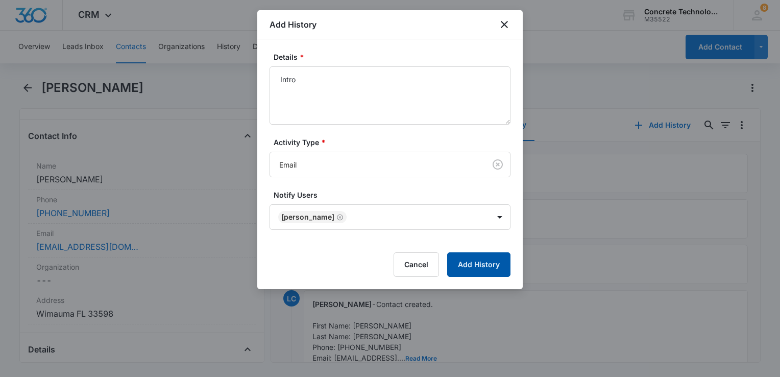
click at [490, 264] on button "Add History" at bounding box center [478, 264] width 63 height 24
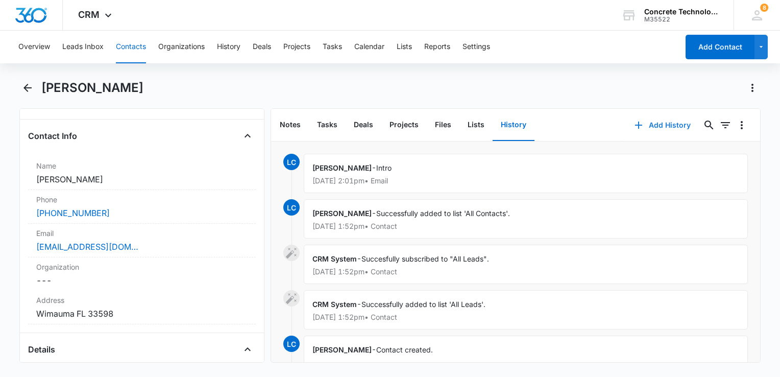
click at [642, 122] on button "Add History" at bounding box center [662, 125] width 77 height 24
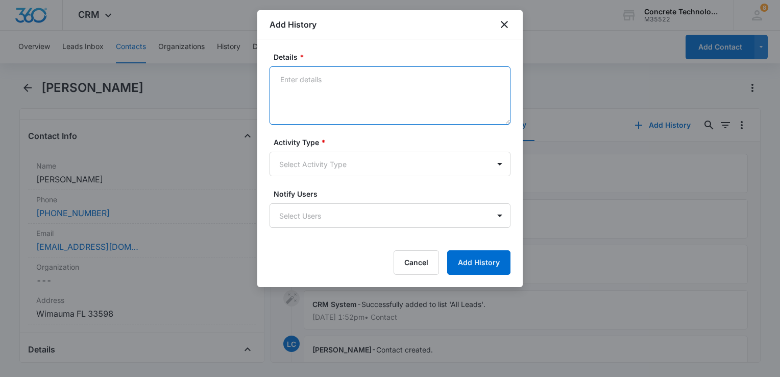
click at [337, 95] on textarea "Details *" at bounding box center [389, 95] width 241 height 58
type textarea "Mailbox not up"
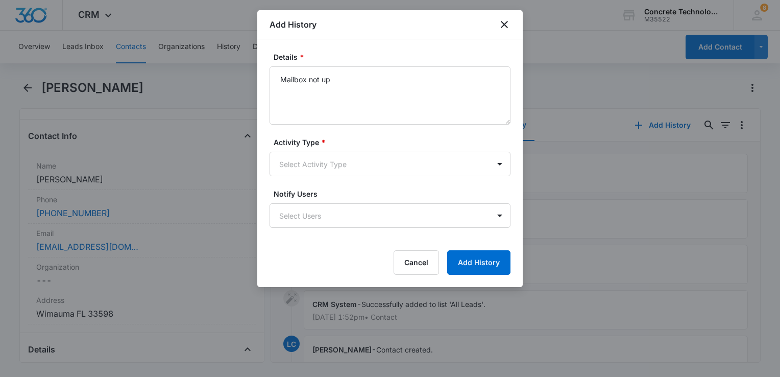
click at [331, 148] on div "Activity Type * Select Activity Type" at bounding box center [389, 156] width 241 height 39
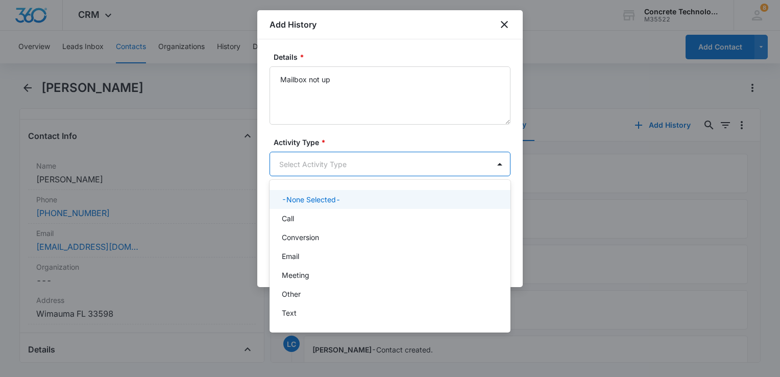
drag, startPoint x: 331, startPoint y: 148, endPoint x: 327, endPoint y: 168, distance: 20.3
click at [326, 168] on body "CRM Apps Reputation Websites Forms CRM Email Social Content Ads Intelligence Fi…" at bounding box center [390, 188] width 780 height 377
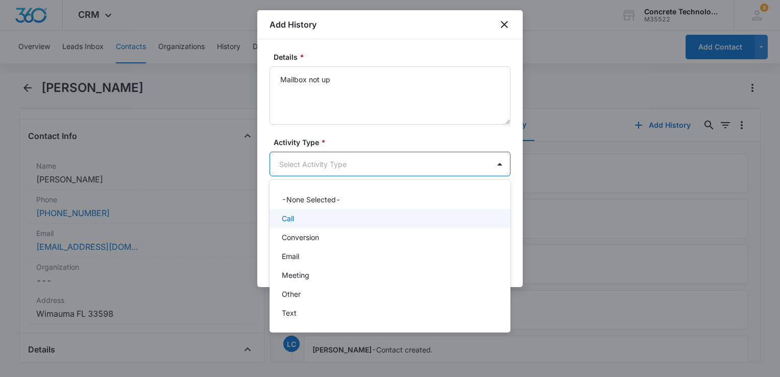
click at [309, 223] on div "Call" at bounding box center [389, 218] width 214 height 11
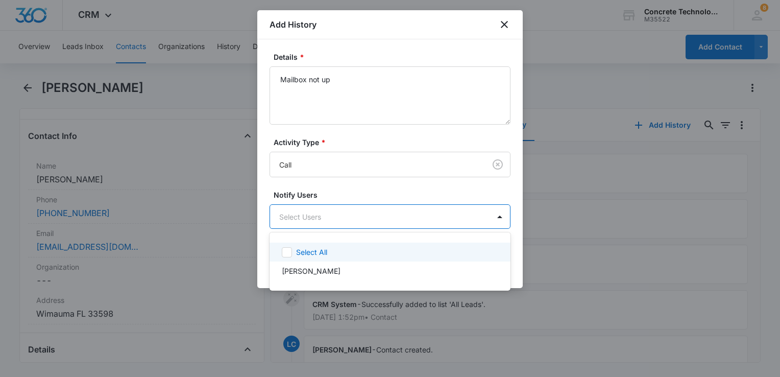
click at [309, 223] on body "CRM Apps Reputation Websites Forms CRM Email Social Content Ads Intelligence Fi…" at bounding box center [390, 188] width 780 height 377
click at [298, 245] on div "Select All" at bounding box center [389, 251] width 241 height 19
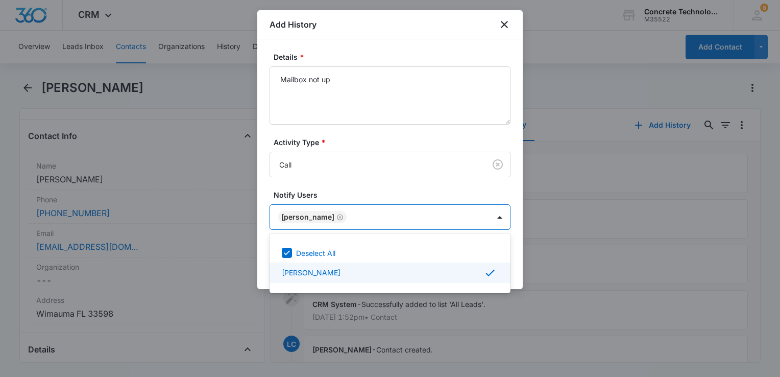
click at [520, 266] on div at bounding box center [390, 188] width 780 height 377
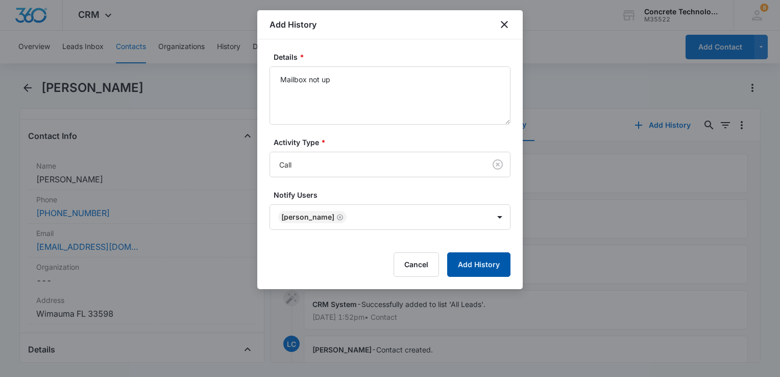
click at [490, 263] on button "Add History" at bounding box center [478, 264] width 63 height 24
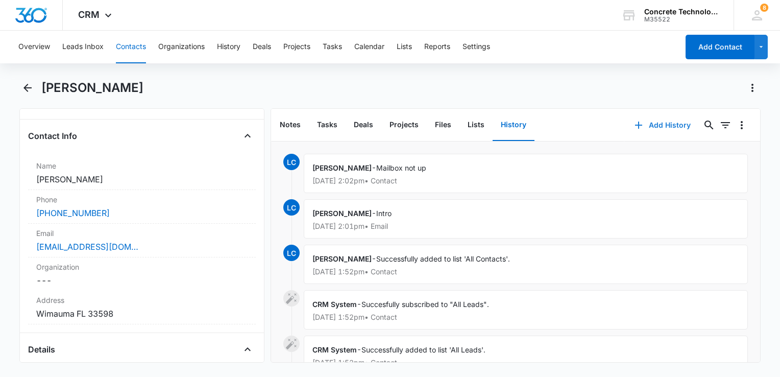
click at [641, 126] on button "Add History" at bounding box center [662, 125] width 77 height 24
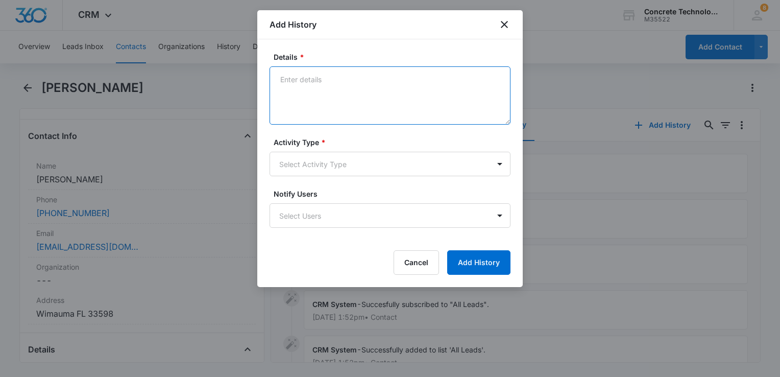
click at [352, 95] on textarea "Details *" at bounding box center [389, 95] width 241 height 58
type textarea "One"
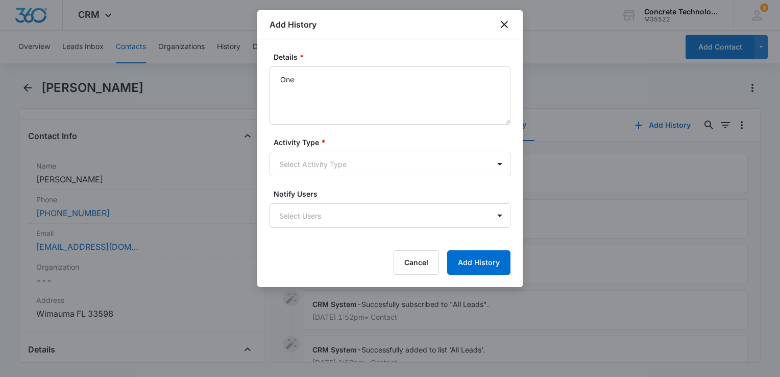
click at [304, 178] on form "Details * One Activity Type * Select Activity Type Notify Users Select Users Ca…" at bounding box center [389, 163] width 241 height 223
click at [306, 167] on body "CRM Apps Reputation Websites Forms CRM Email Social Content Ads Intelligence Fi…" at bounding box center [390, 188] width 780 height 377
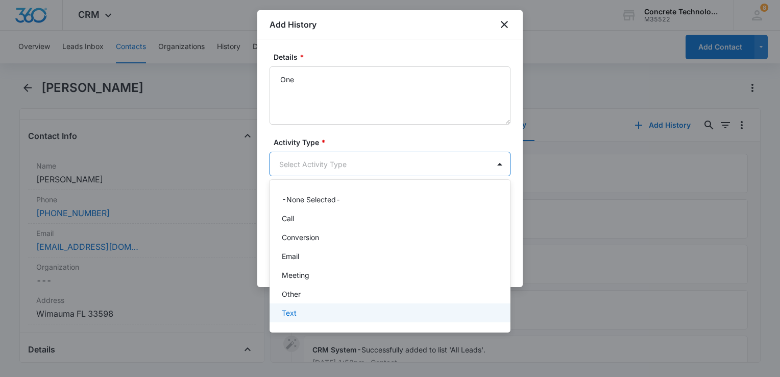
click at [295, 314] on p "Text" at bounding box center [289, 312] width 15 height 11
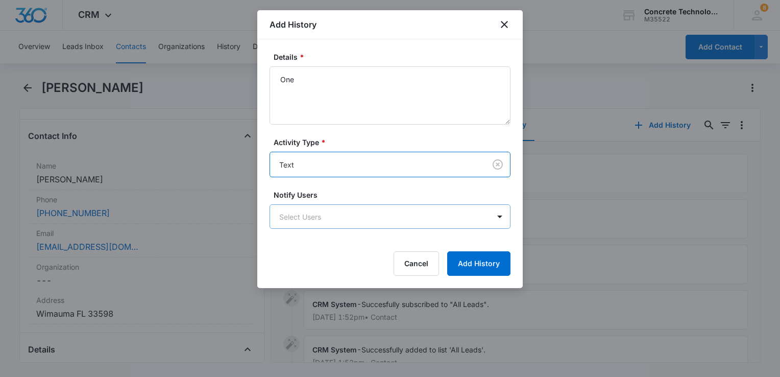
click at [321, 215] on body "CRM Apps Reputation Websites Forms CRM Email Social Content Ads Intelligence Fi…" at bounding box center [390, 188] width 780 height 377
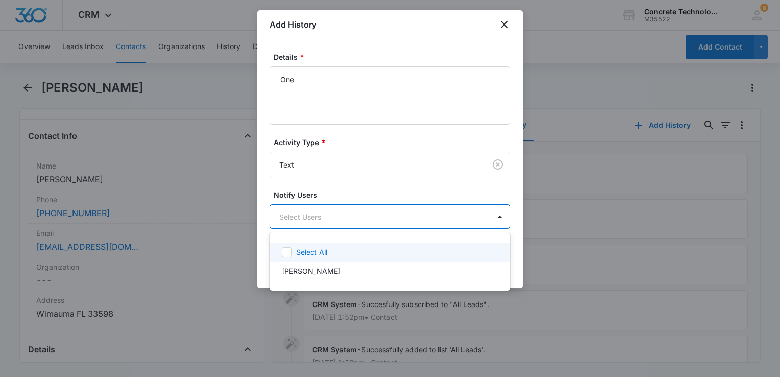
click at [312, 252] on div "Select All" at bounding box center [389, 251] width 241 height 19
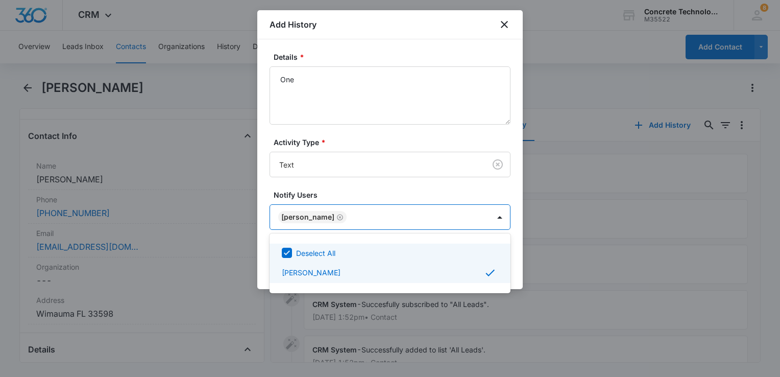
click at [515, 260] on div at bounding box center [390, 188] width 780 height 377
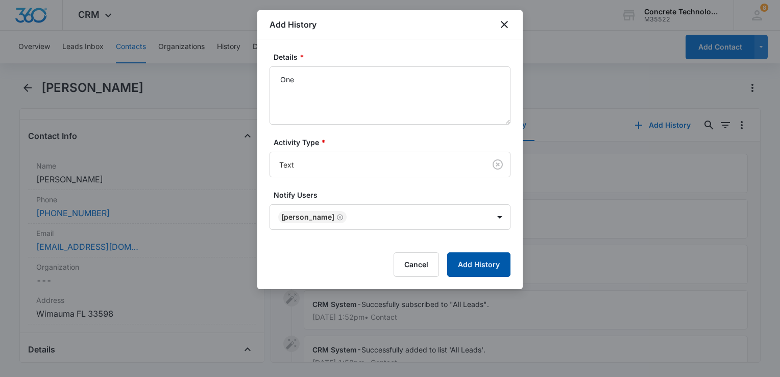
click at [496, 270] on button "Add History" at bounding box center [478, 264] width 63 height 24
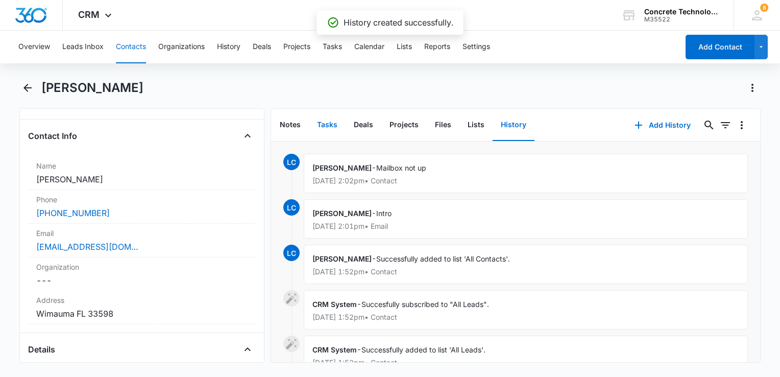
click at [335, 131] on button "Tasks" at bounding box center [327, 125] width 37 height 32
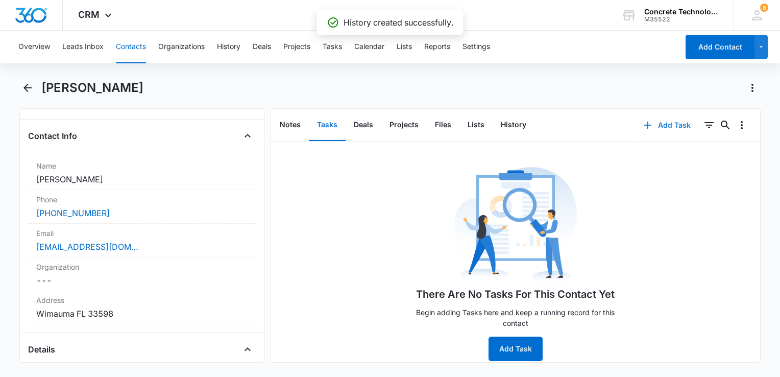
click at [651, 125] on button "Add Task" at bounding box center [666, 125] width 67 height 24
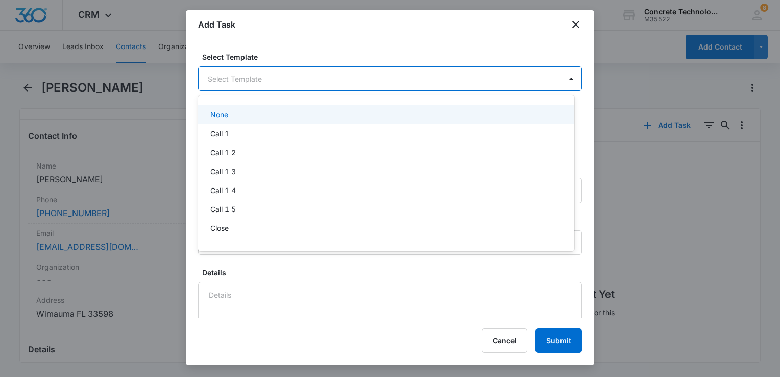
click at [404, 80] on body "CRM Apps Reputation Websites Forms CRM Email Social Content Ads Intelligence Fi…" at bounding box center [390, 188] width 780 height 377
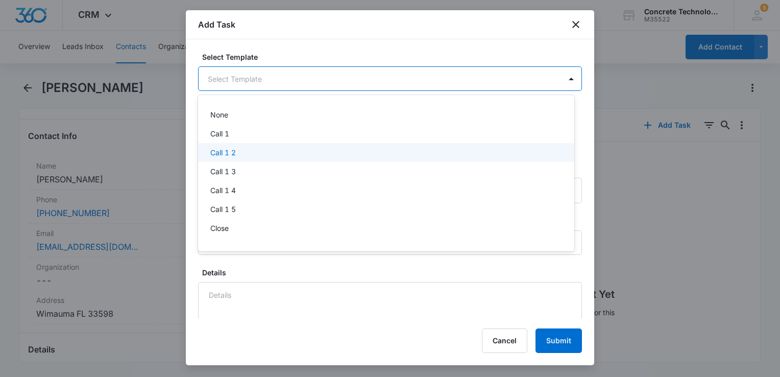
click at [236, 153] on p "Call 1 2" at bounding box center [223, 152] width 26 height 11
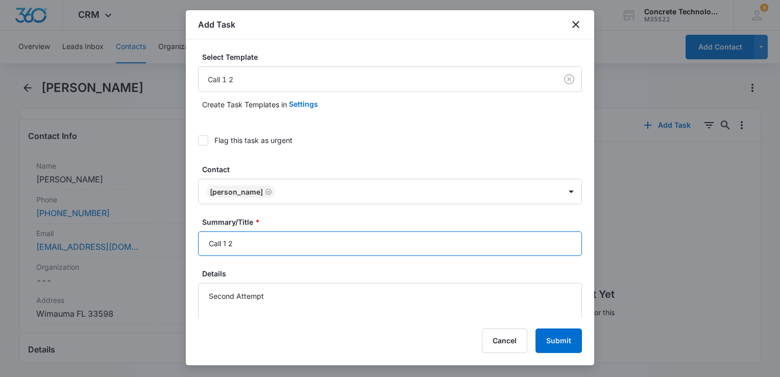
click at [288, 244] on input "Call 1 2" at bounding box center [390, 243] width 384 height 24
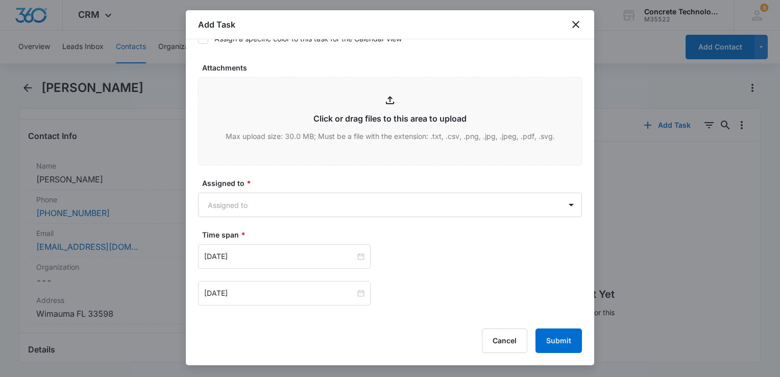
scroll to position [663, 0]
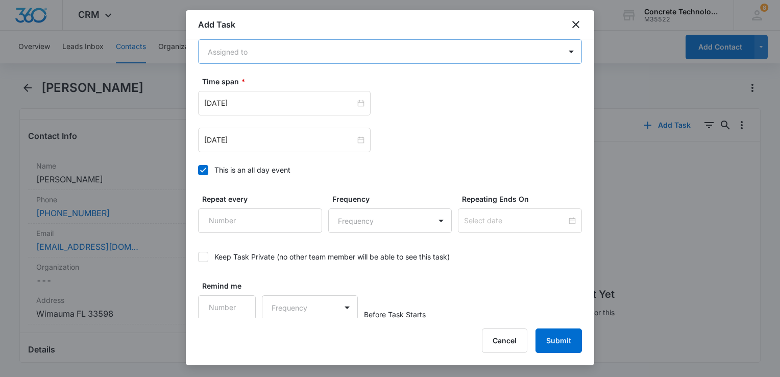
type input "Call 1 2"
click at [284, 60] on body "CRM Apps Reputation Websites Forms CRM Email Social Content Ads Intelligence Fi…" at bounding box center [390, 188] width 780 height 377
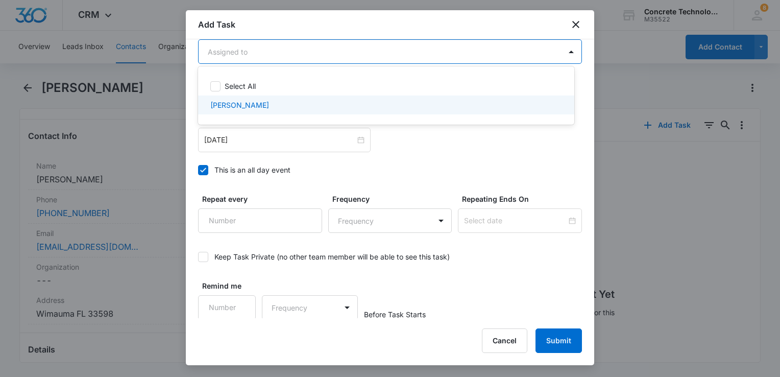
click at [275, 110] on div "[PERSON_NAME]" at bounding box center [386, 104] width 376 height 19
checkbox input "true"
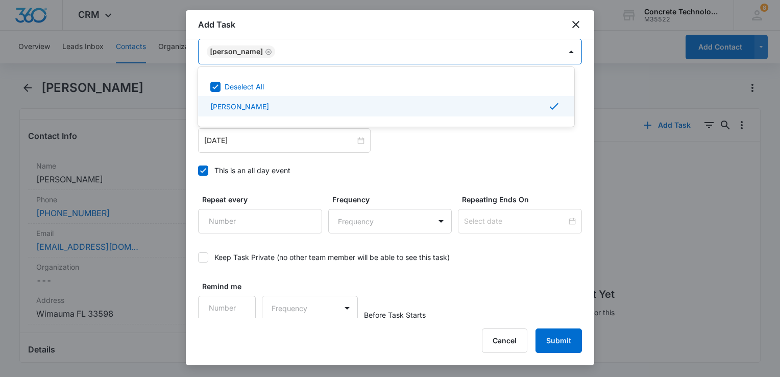
click at [419, 158] on div at bounding box center [390, 188] width 780 height 377
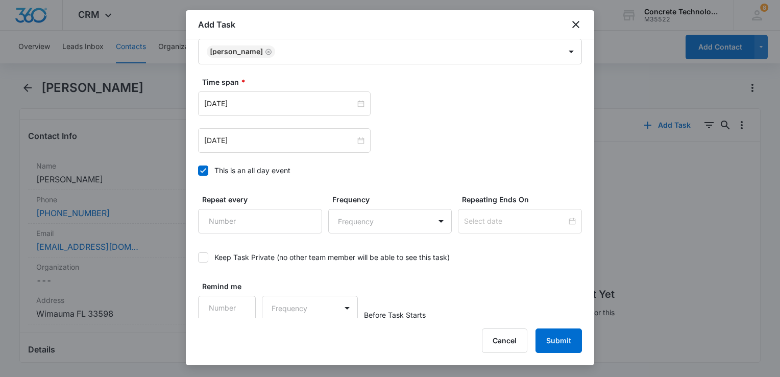
click at [205, 166] on icon at bounding box center [202, 170] width 9 height 9
click at [198, 170] on input "This is an all day event" at bounding box center [198, 170] width 0 height 0
click at [261, 138] on input "[DATE]" at bounding box center [279, 140] width 151 height 11
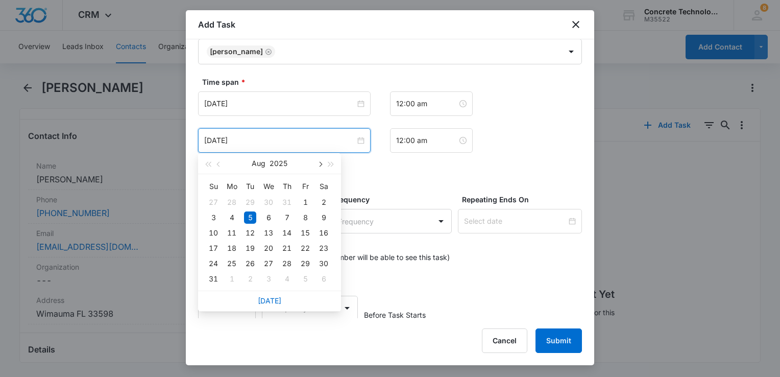
click at [320, 164] on span "button" at bounding box center [319, 164] width 5 height 5
type input "[DATE]"
click at [304, 214] on div "12" at bounding box center [305, 217] width 12 height 12
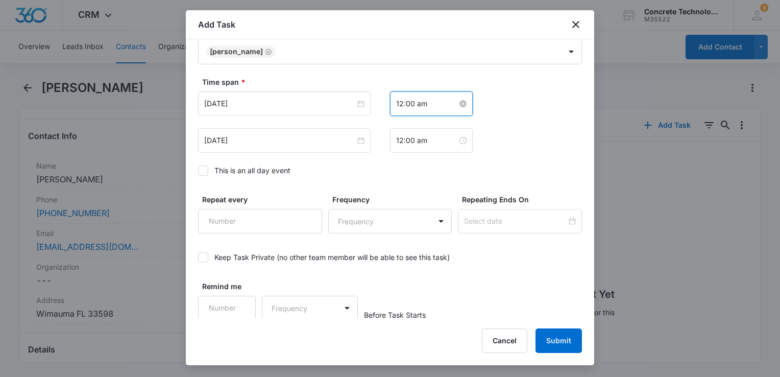
click at [445, 103] on input "12:00 am" at bounding box center [426, 103] width 61 height 11
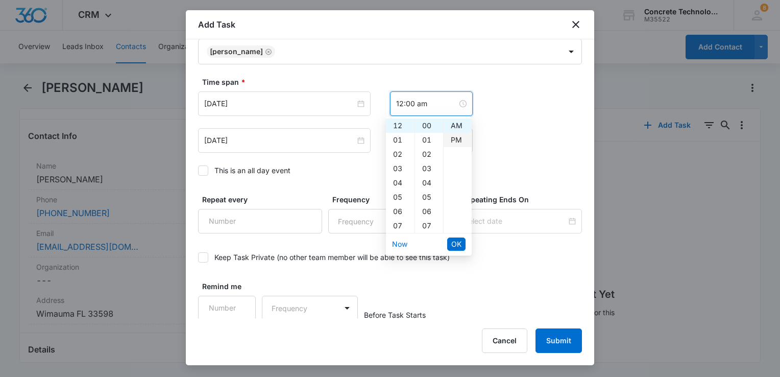
click at [456, 138] on div "PM" at bounding box center [457, 140] width 28 height 14
type input "12:00 pm"
click at [455, 239] on span "OK" at bounding box center [456, 243] width 10 height 11
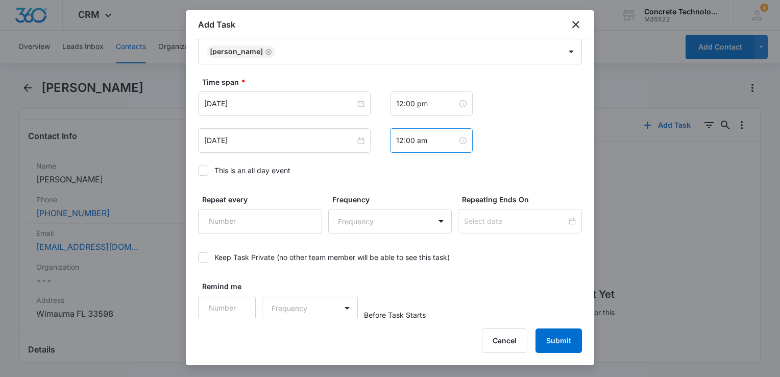
click at [444, 151] on div "12:00 am" at bounding box center [431, 140] width 83 height 24
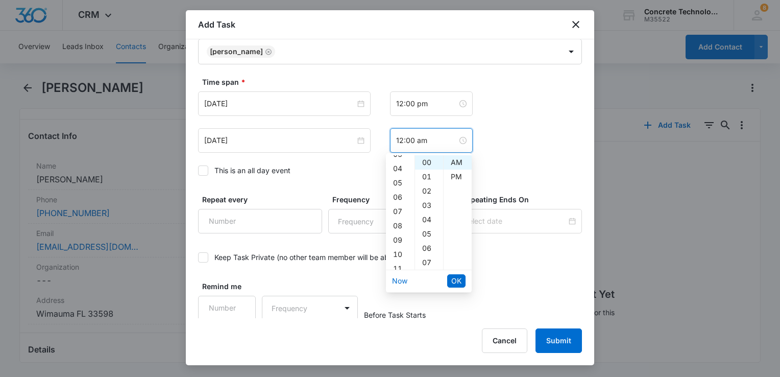
scroll to position [0, 0]
click at [422, 230] on div "05" at bounding box center [429, 234] width 28 height 14
click at [456, 177] on div "PM" at bounding box center [457, 176] width 28 height 14
type input "12:05 pm"
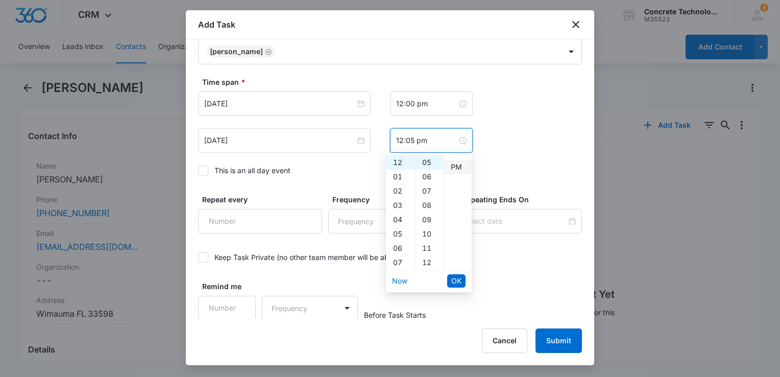
scroll to position [14, 0]
click at [451, 280] on span "OK" at bounding box center [456, 280] width 10 height 11
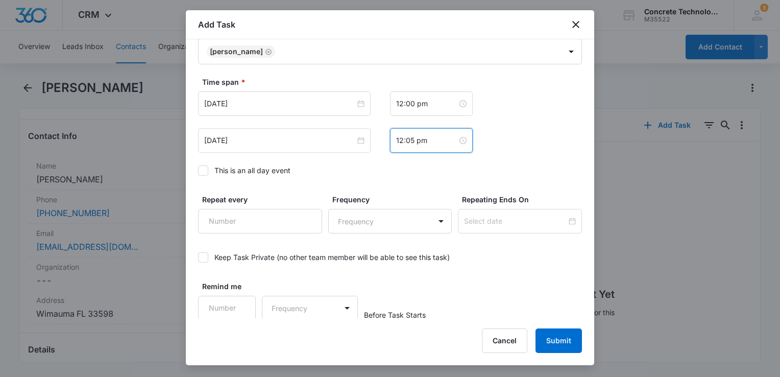
click at [300, 116] on div "[DATE] 12:00 pm Sep 12, 2025 [DATE] Su Mo Tu We Th Fr Sa 31 1 2 3 4 5 6 7 8 9 1…" at bounding box center [390, 121] width 384 height 61
click at [300, 109] on div "[DATE]" at bounding box center [284, 103] width 172 height 24
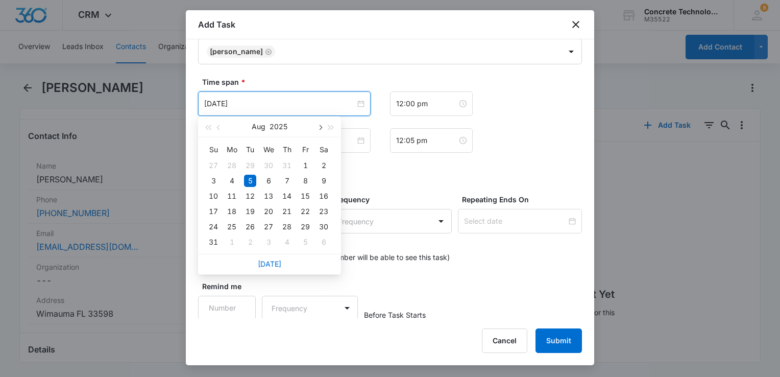
click at [321, 129] on button "button" at bounding box center [319, 126] width 11 height 20
type input "[DATE]"
click at [307, 181] on div "12" at bounding box center [305, 181] width 12 height 12
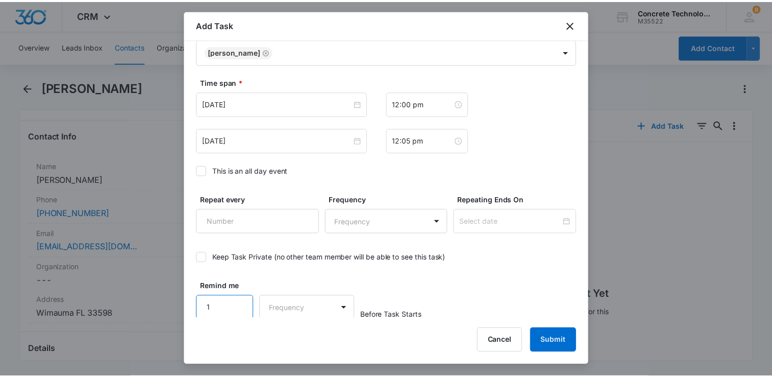
scroll to position [664, 0]
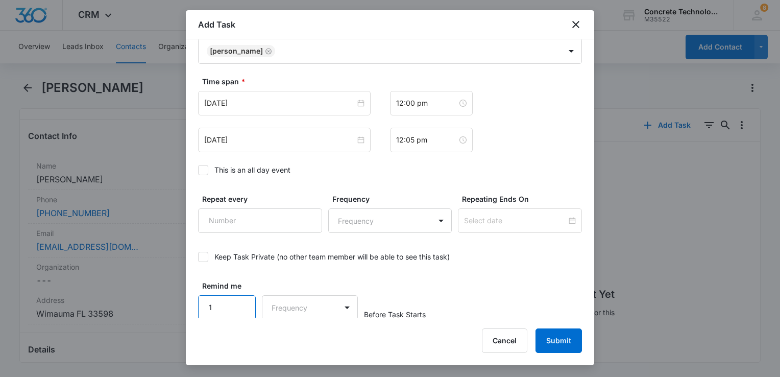
click at [241, 301] on input "1" at bounding box center [227, 307] width 58 height 24
click at [241, 301] on input "2" at bounding box center [227, 307] width 58 height 24
click at [241, 301] on input "3" at bounding box center [227, 307] width 58 height 24
click at [241, 301] on input "4" at bounding box center [227, 307] width 58 height 24
type input "5"
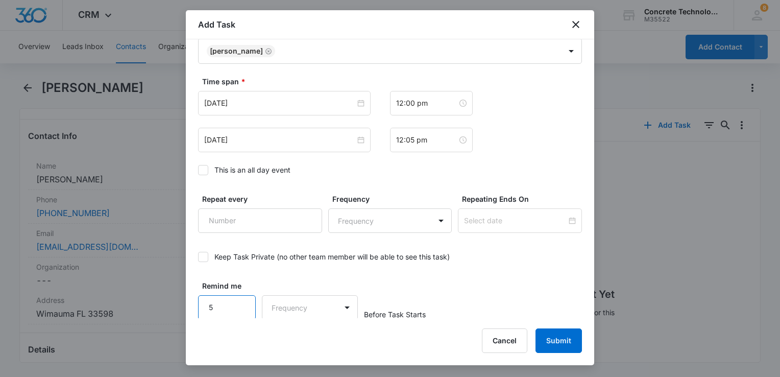
click at [241, 301] on input "5" at bounding box center [227, 307] width 58 height 24
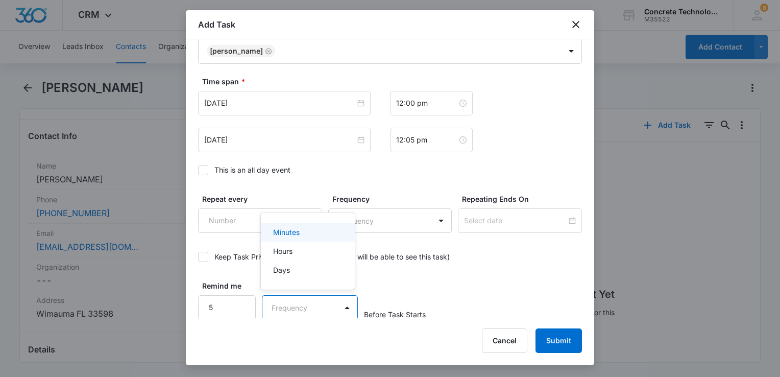
click at [290, 312] on body "CRM Apps Reputation Websites Forms CRM Email Social Content Ads Intelligence Fi…" at bounding box center [390, 188] width 780 height 377
click at [311, 230] on div "Minutes" at bounding box center [306, 232] width 67 height 11
click at [561, 340] on button "Submit" at bounding box center [558, 340] width 46 height 24
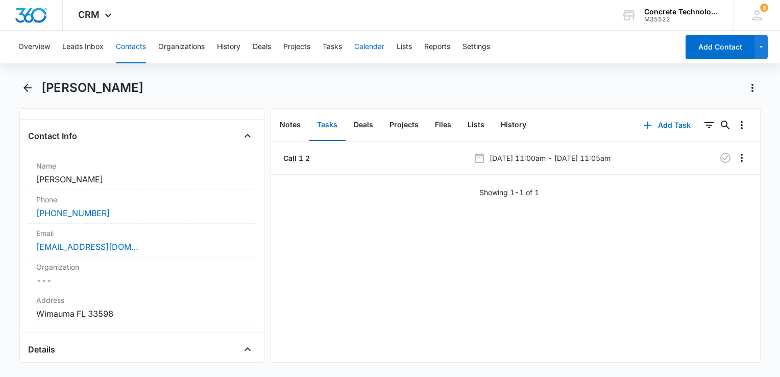
click at [363, 46] on button "Calendar" at bounding box center [369, 47] width 30 height 33
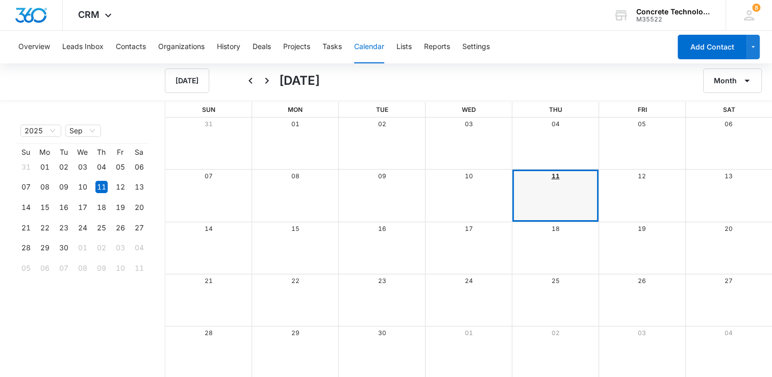
click at [557, 172] on link "11" at bounding box center [555, 176] width 8 height 8
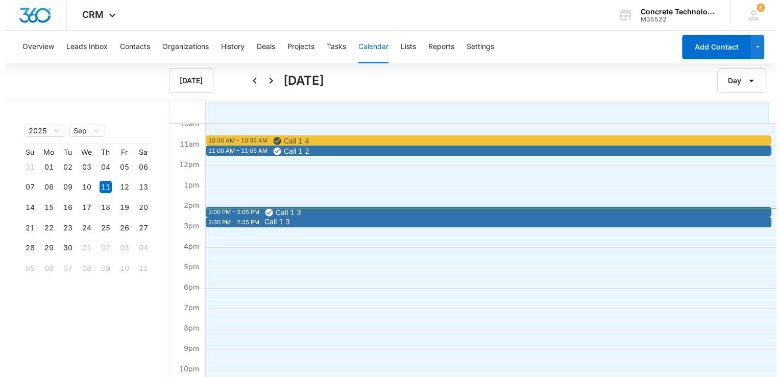
scroll to position [204, 0]
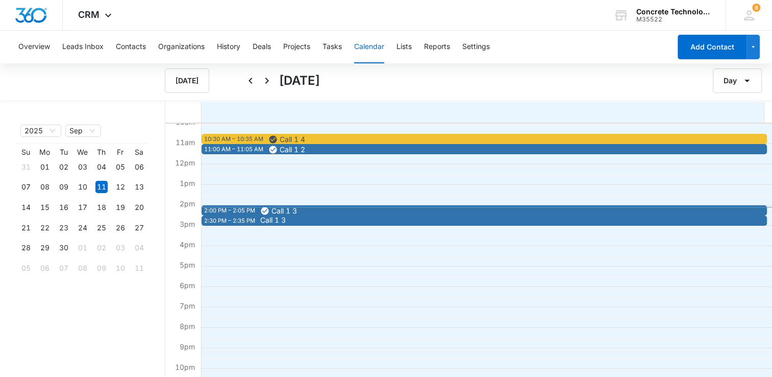
click at [296, 219] on span "Call 1 3" at bounding box center [539, 219] width 558 height 7
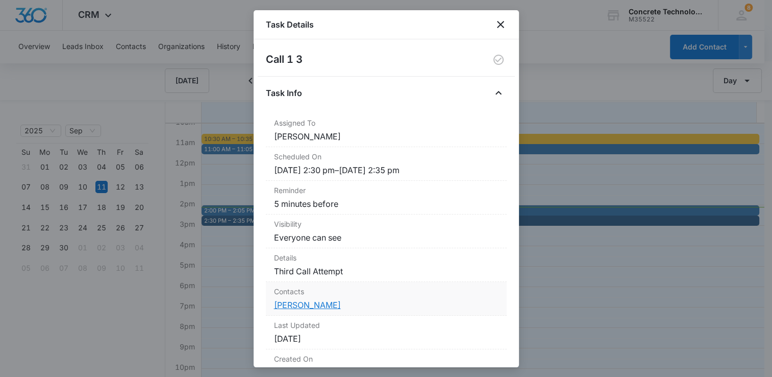
click at [291, 301] on link "[PERSON_NAME]" at bounding box center [307, 305] width 67 height 10
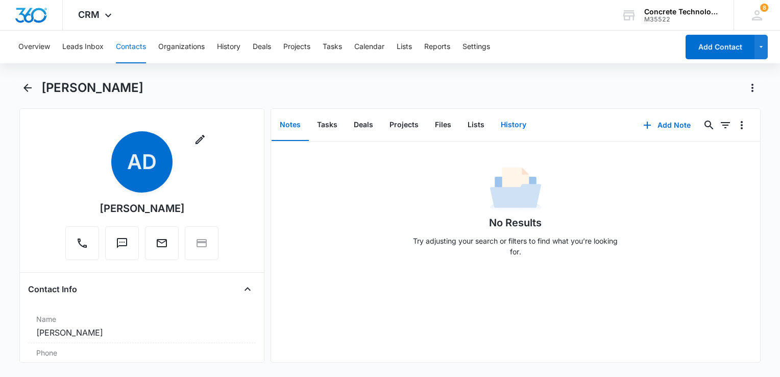
click at [510, 123] on button "History" at bounding box center [513, 125] width 42 height 32
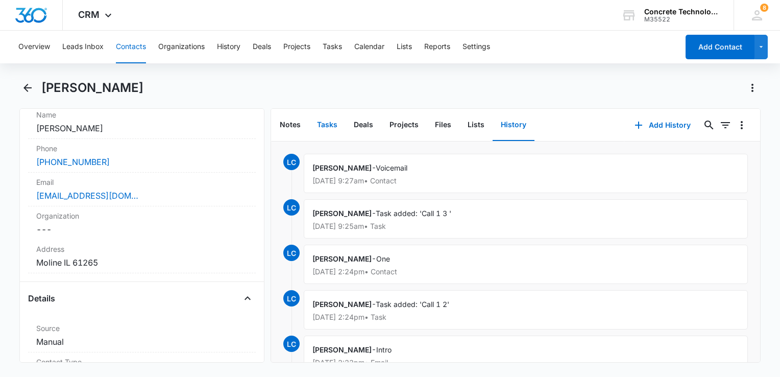
click at [328, 121] on button "Tasks" at bounding box center [327, 125] width 37 height 32
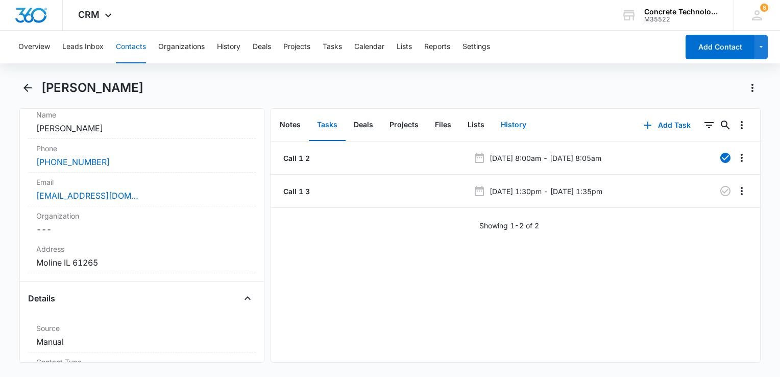
click at [513, 123] on button "History" at bounding box center [513, 125] width 42 height 32
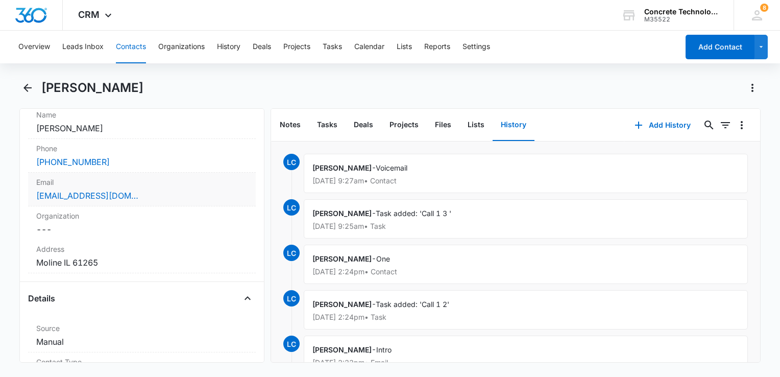
click at [184, 199] on div "[EMAIL_ADDRESS][DOMAIN_NAME]" at bounding box center [141, 195] width 211 height 12
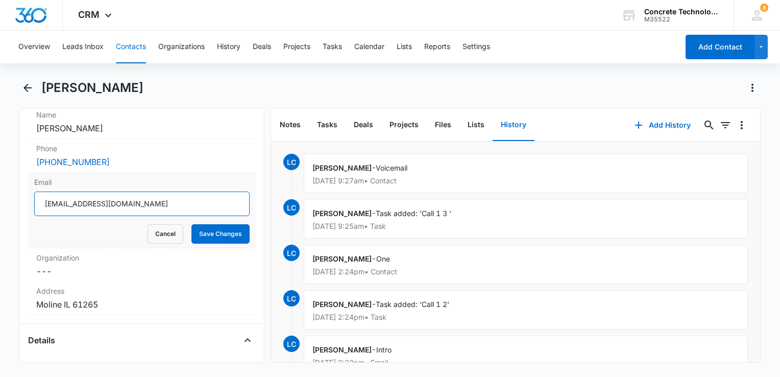
drag, startPoint x: 184, startPoint y: 199, endPoint x: -2, endPoint y: 191, distance: 185.9
click at [0, 191] on html "CRM Apps Reputation Websites Forms CRM Email Social Content Ads Intelligence Fi…" at bounding box center [390, 188] width 780 height 377
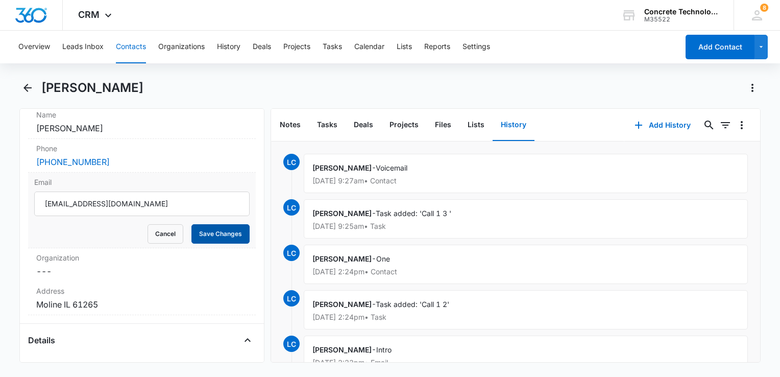
click at [199, 230] on button "Save Changes" at bounding box center [220, 233] width 58 height 19
